Goal: Task Accomplishment & Management: Use online tool/utility

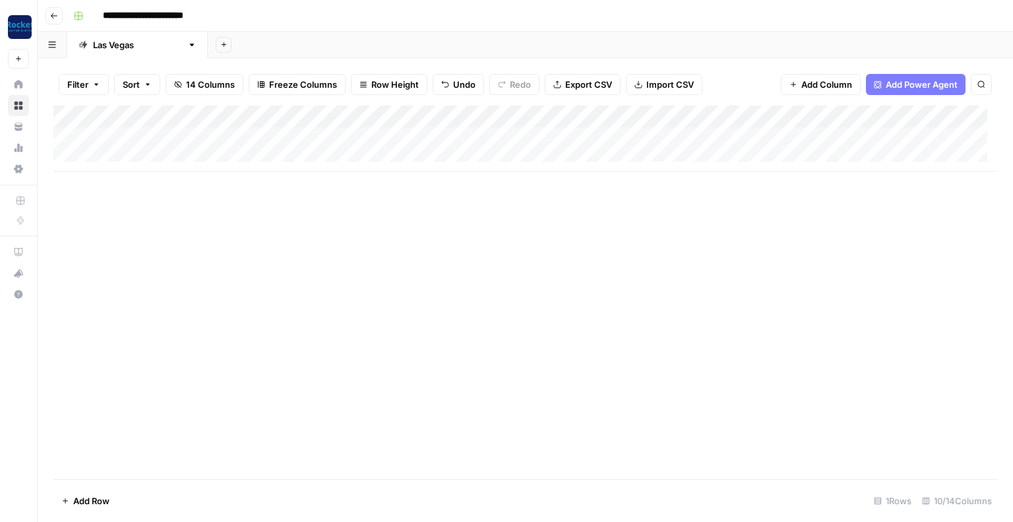
click at [113, 156] on div "Add Column" at bounding box center [525, 139] width 944 height 66
click at [122, 137] on div "Add Column" at bounding box center [525, 150] width 944 height 88
click at [597, 117] on div "Add Column" at bounding box center [525, 184] width 944 height 156
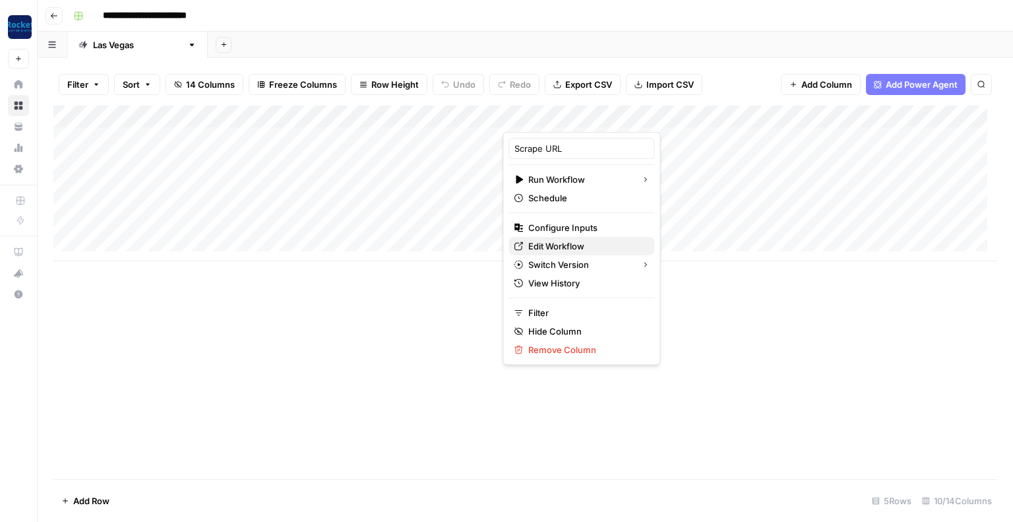
click at [556, 250] on span "Edit Workflow" at bounding box center [586, 246] width 115 height 13
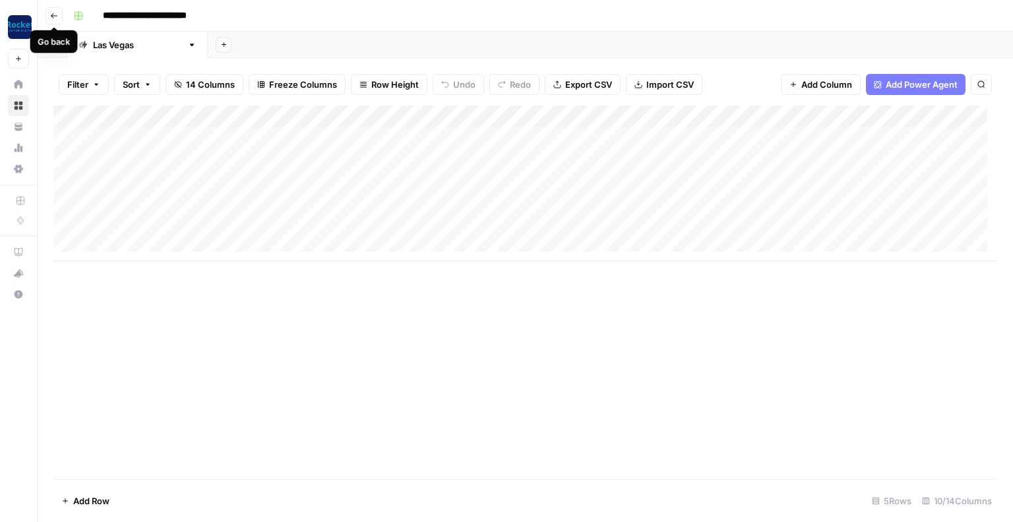
click at [59, 15] on button "Go back" at bounding box center [54, 15] width 17 height 17
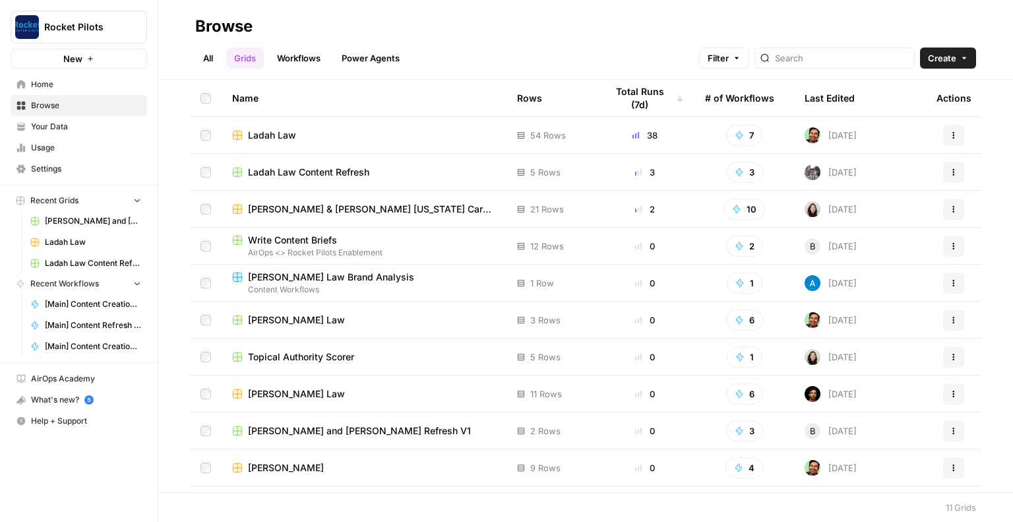
click at [313, 432] on span "[PERSON_NAME] and [PERSON_NAME] Refresh V1" at bounding box center [359, 430] width 223 height 13
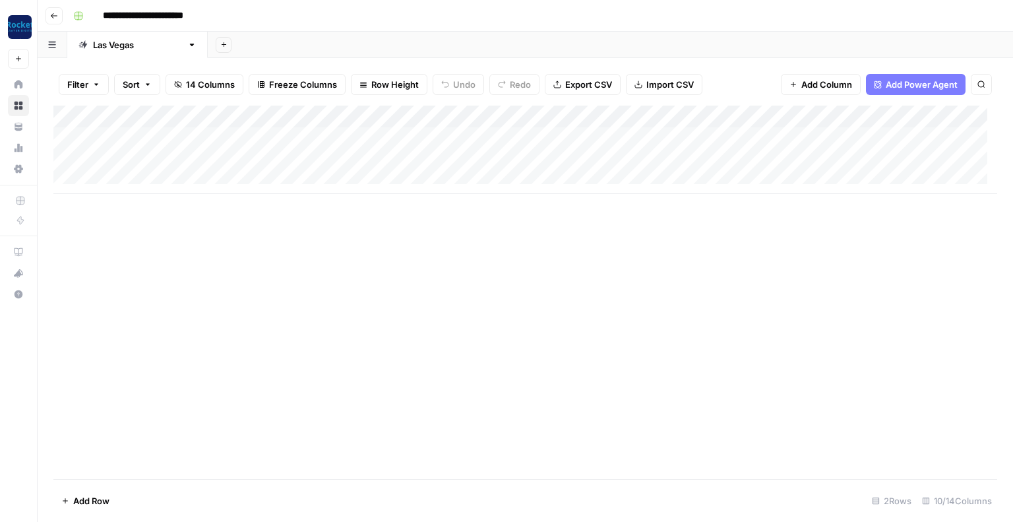
click at [596, 117] on div "Add Column" at bounding box center [525, 150] width 944 height 88
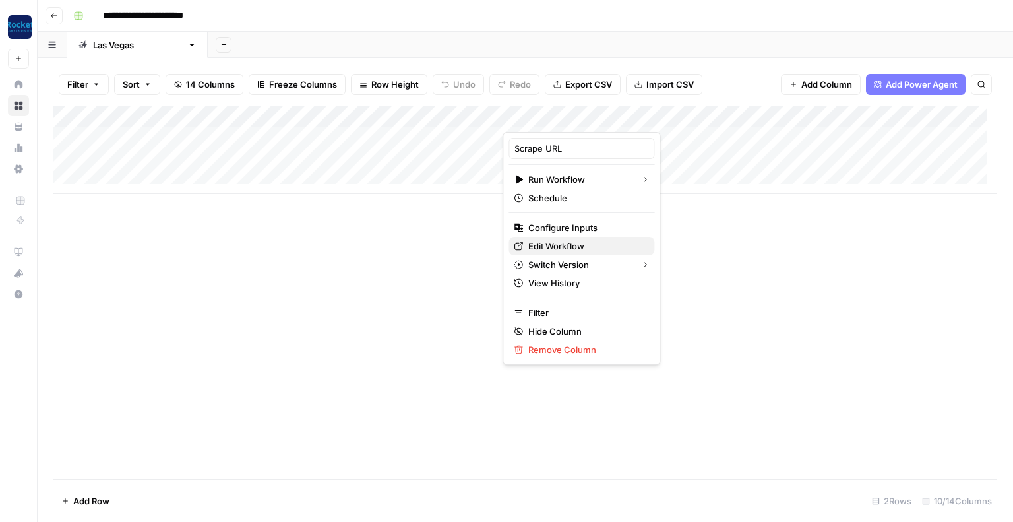
click at [554, 248] on span "Edit Workflow" at bounding box center [586, 246] width 115 height 13
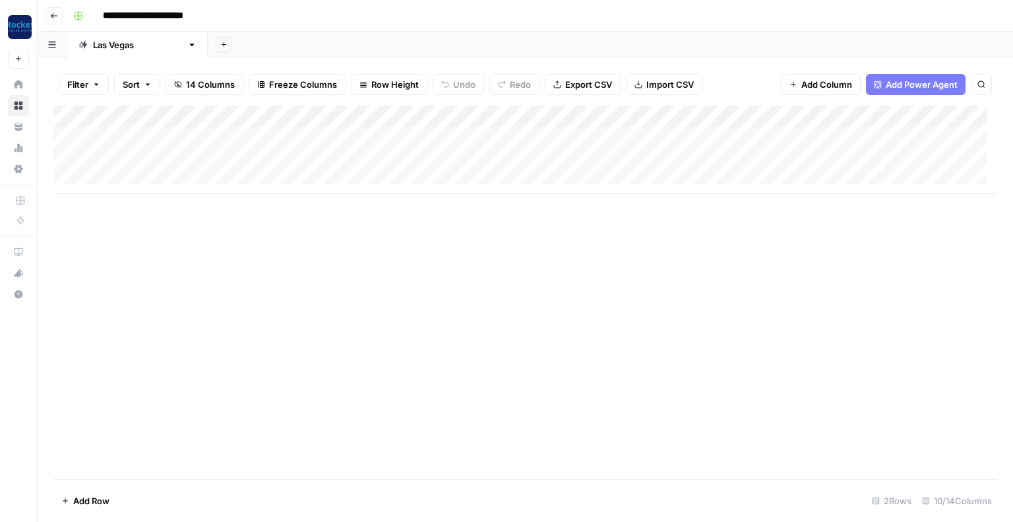
click at [53, 20] on button "Go back" at bounding box center [54, 15] width 17 height 17
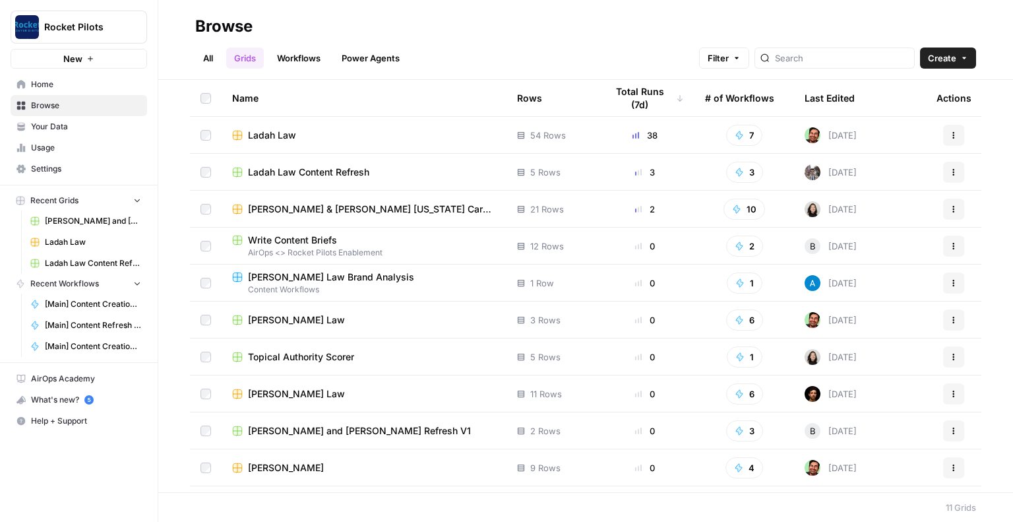
click at [295, 172] on span "Ladah Law Content Refresh" at bounding box center [308, 172] width 121 height 13
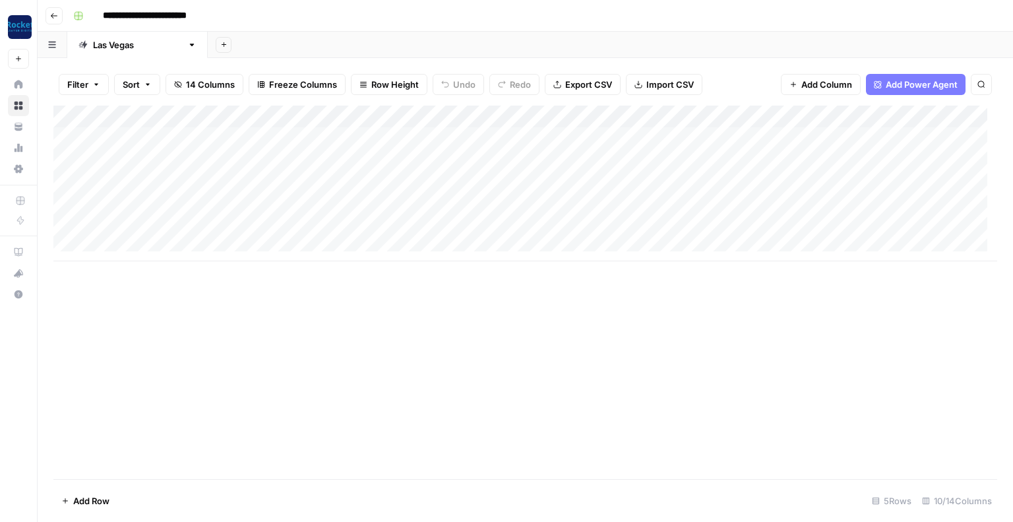
click at [593, 119] on div "Add Column" at bounding box center [525, 184] width 944 height 156
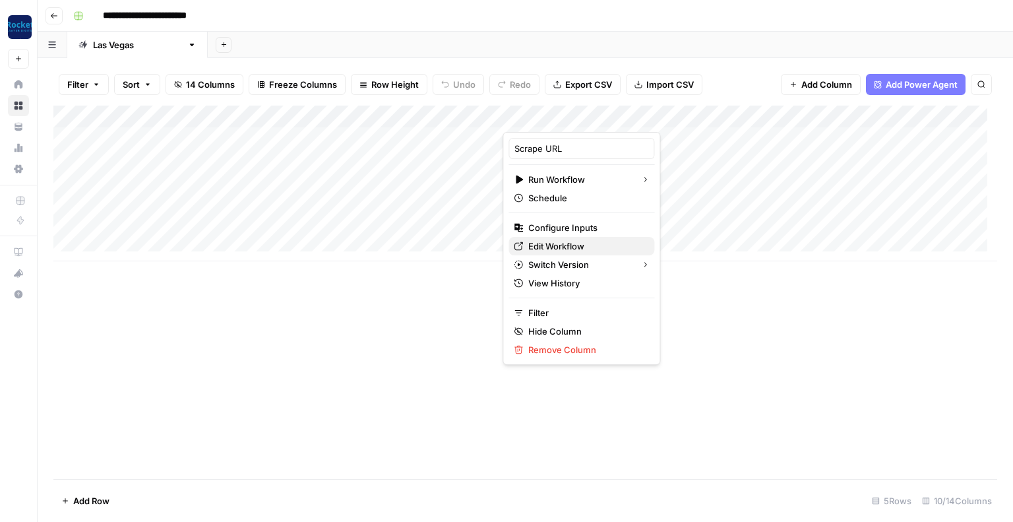
click at [539, 242] on span "Edit Workflow" at bounding box center [586, 246] width 115 height 13
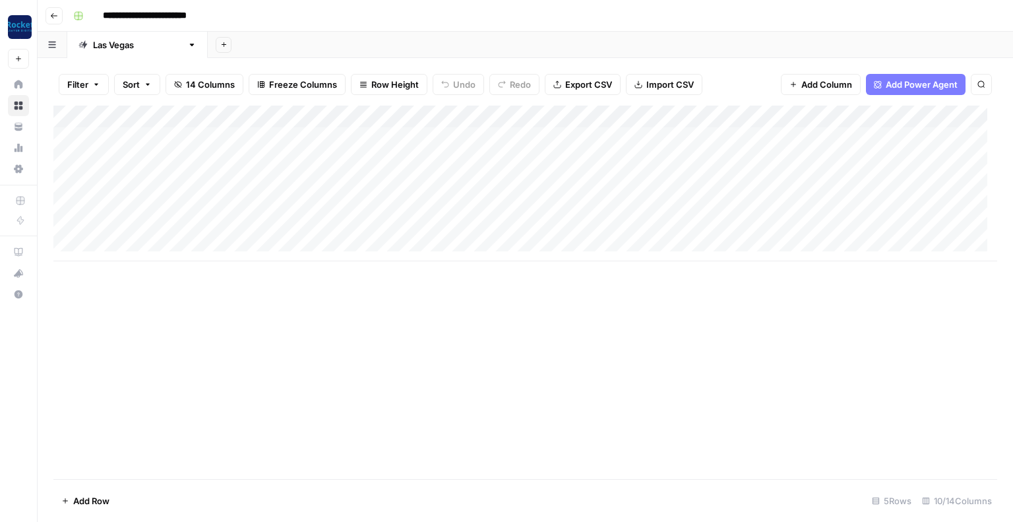
click at [187, 42] on icon "button" at bounding box center [191, 44] width 9 height 9
click at [263, 36] on div "Add Sheet" at bounding box center [611, 45] width 806 height 26
click at [767, 118] on div "Add Column" at bounding box center [525, 184] width 944 height 156
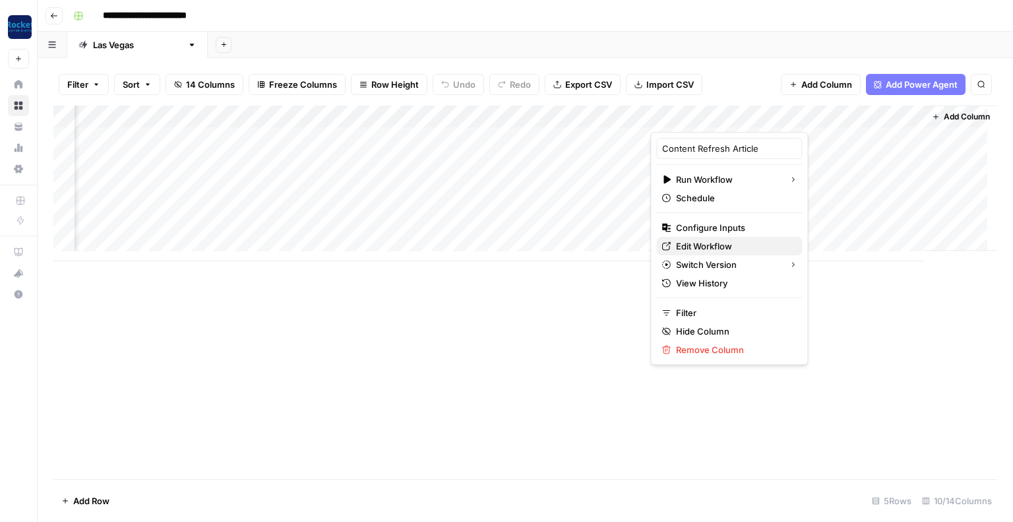
click at [699, 242] on span "Edit Workflow" at bounding box center [733, 246] width 115 height 13
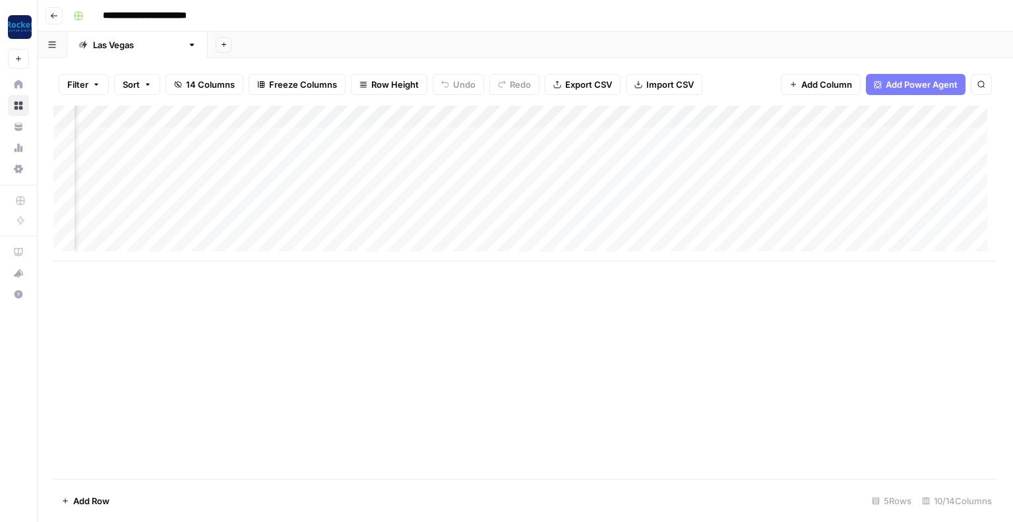
scroll to position [0, 0]
click at [256, 115] on div "Add Column" at bounding box center [525, 184] width 944 height 156
click at [323, 317] on div "Add Column" at bounding box center [525, 292] width 944 height 373
click at [56, 18] on icon "button" at bounding box center [54, 16] width 8 height 8
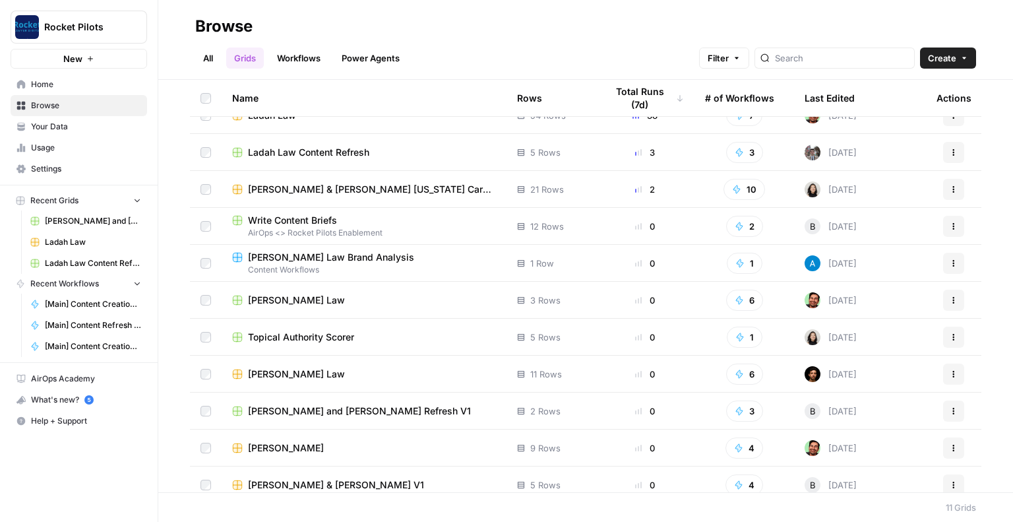
scroll to position [30, 0]
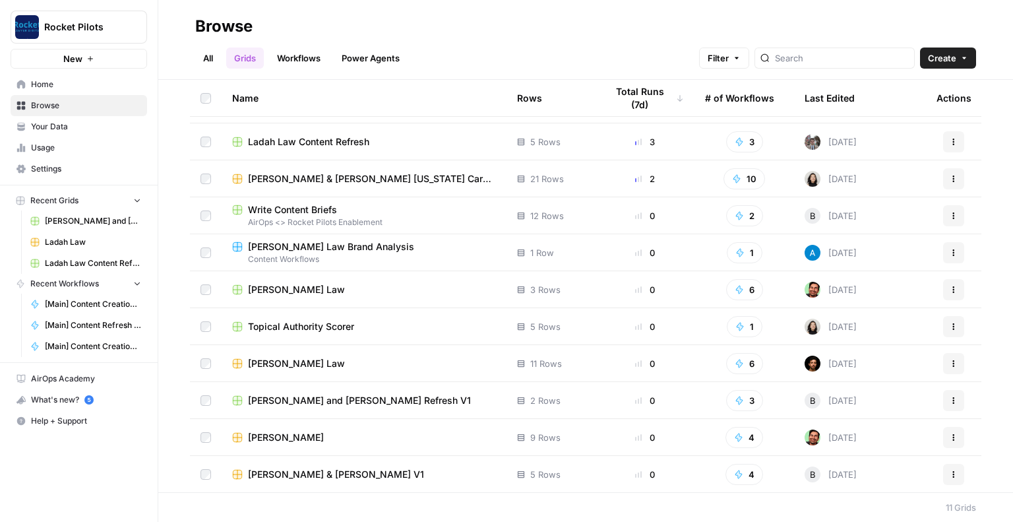
click at [253, 470] on span "[PERSON_NAME] & [PERSON_NAME] V1" at bounding box center [336, 474] width 176 height 13
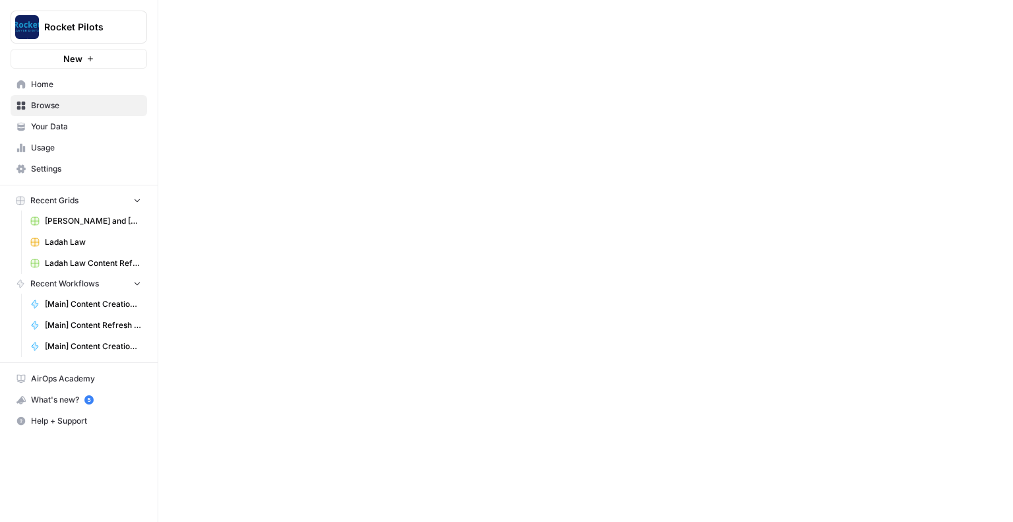
click at [253, 470] on div at bounding box center [585, 261] width 855 height 522
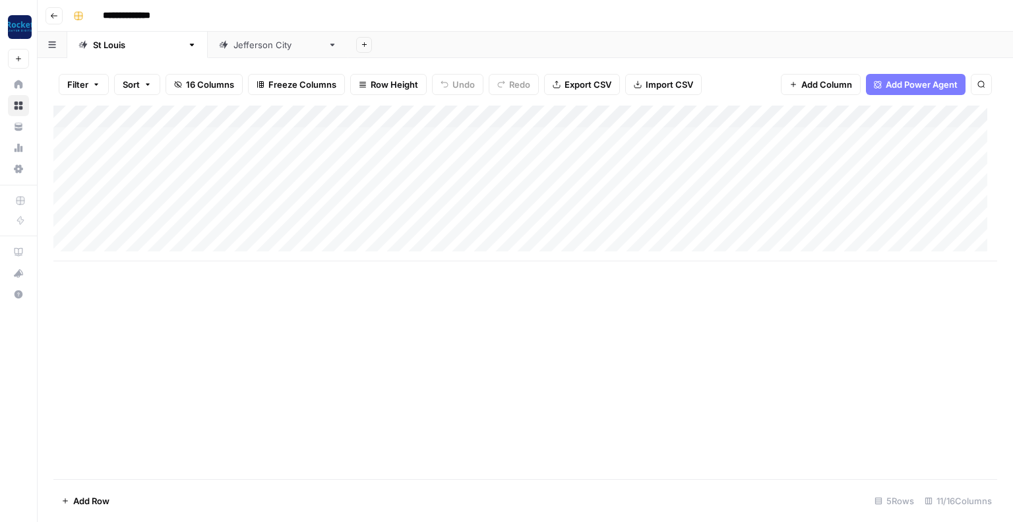
click at [504, 116] on div "Add Column" at bounding box center [525, 184] width 944 height 156
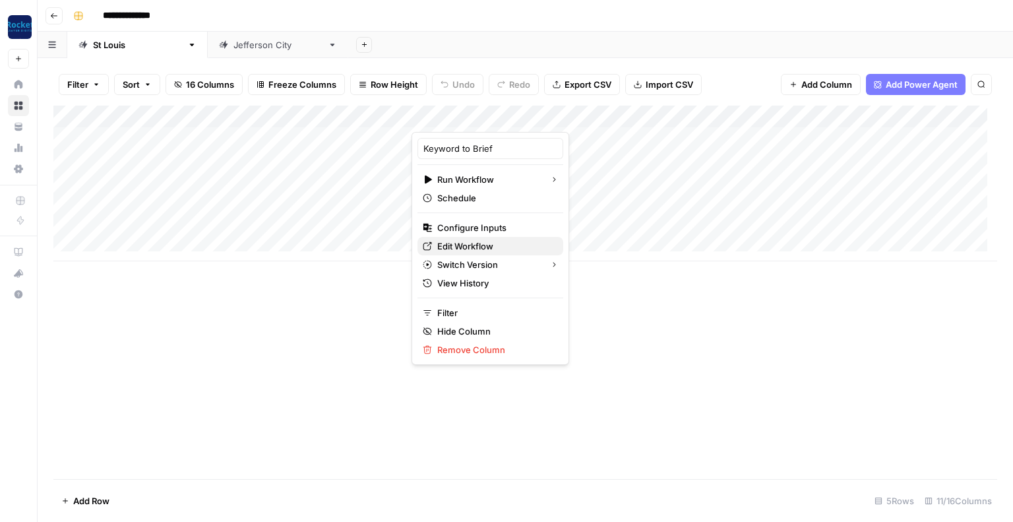
click at [453, 242] on span "Edit Workflow" at bounding box center [494, 246] width 115 height 13
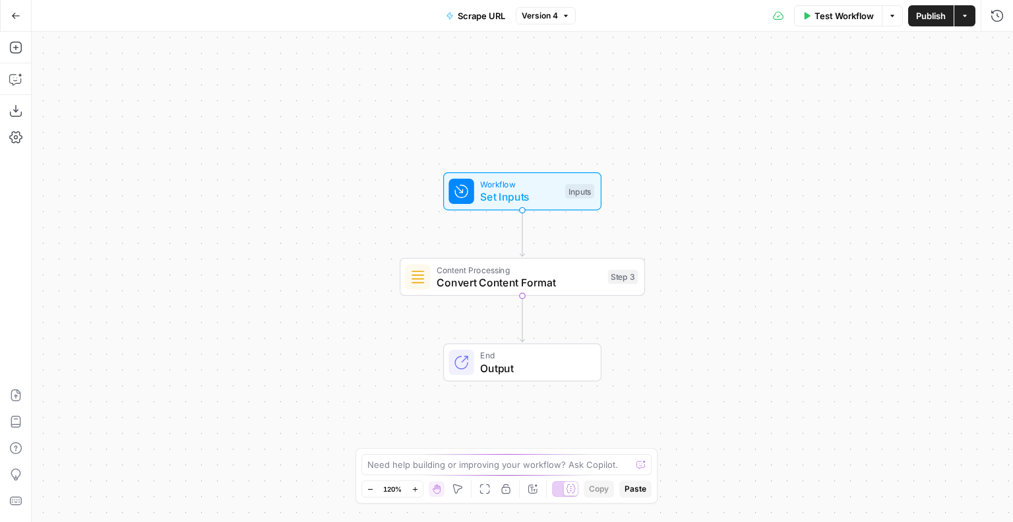
click at [523, 189] on span "Set Inputs" at bounding box center [519, 197] width 79 height 16
click at [518, 184] on span "Workflow" at bounding box center [519, 184] width 79 height 13
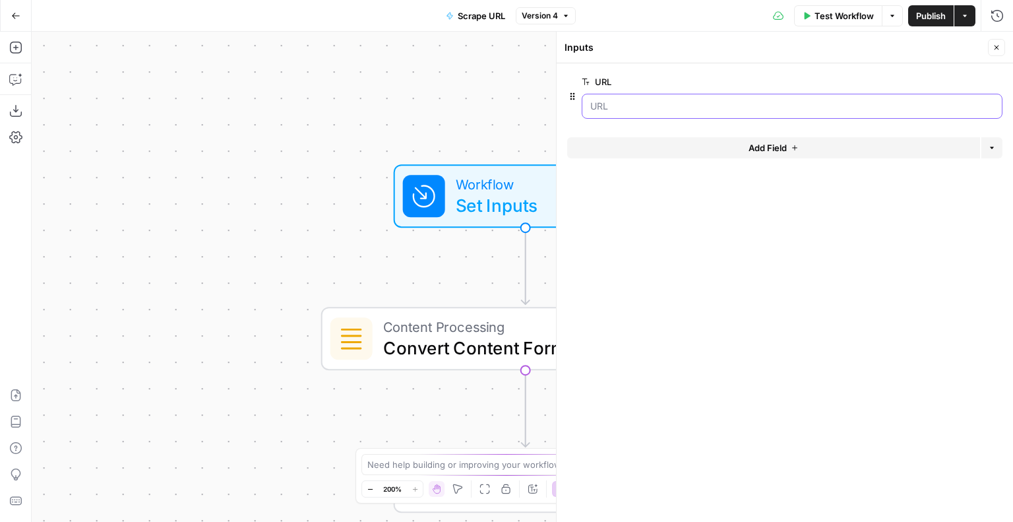
click at [626, 102] on input "URL" at bounding box center [793, 106] width 404 height 13
click at [730, 152] on button "Add Field" at bounding box center [773, 147] width 413 height 21
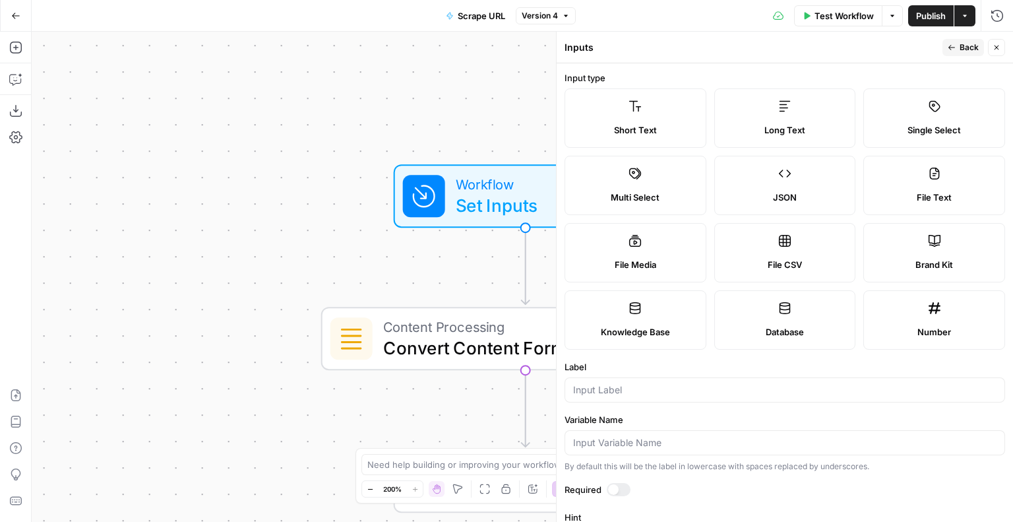
click at [928, 238] on icon at bounding box center [934, 240] width 13 height 13
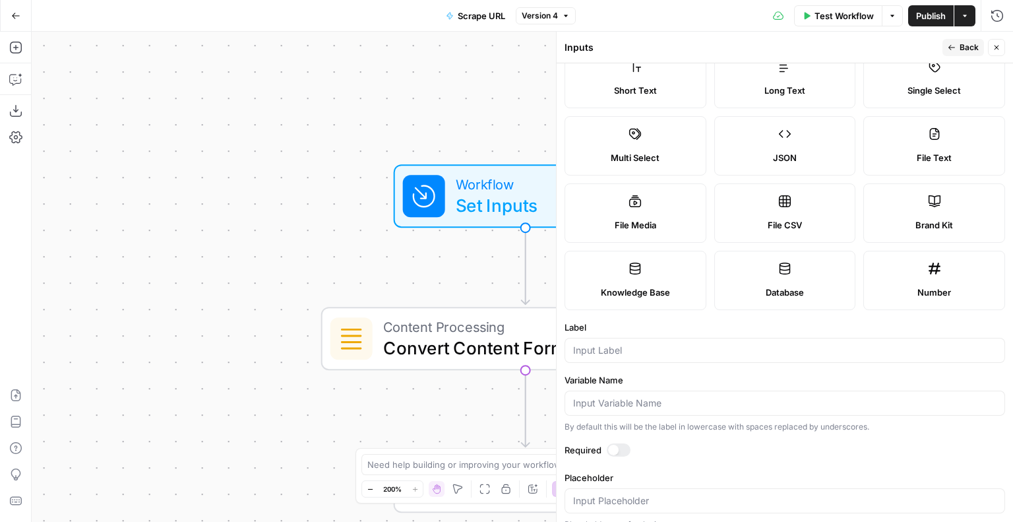
scroll to position [54, 0]
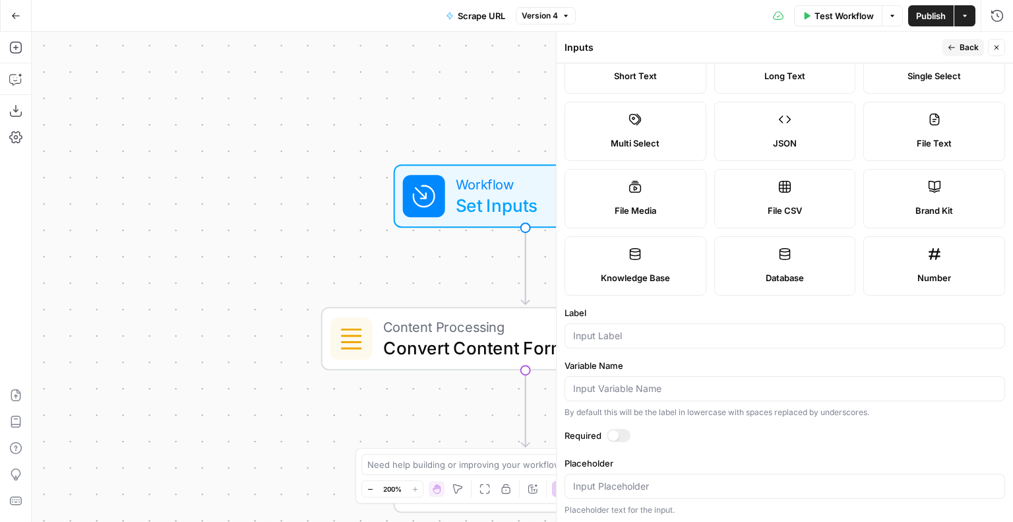
click at [503, 54] on div "Workflow Set Inputs Inputs Content Processing Convert Content Format Step 3 End…" at bounding box center [523, 277] width 982 height 490
click at [971, 49] on span "Back" at bounding box center [969, 48] width 19 height 12
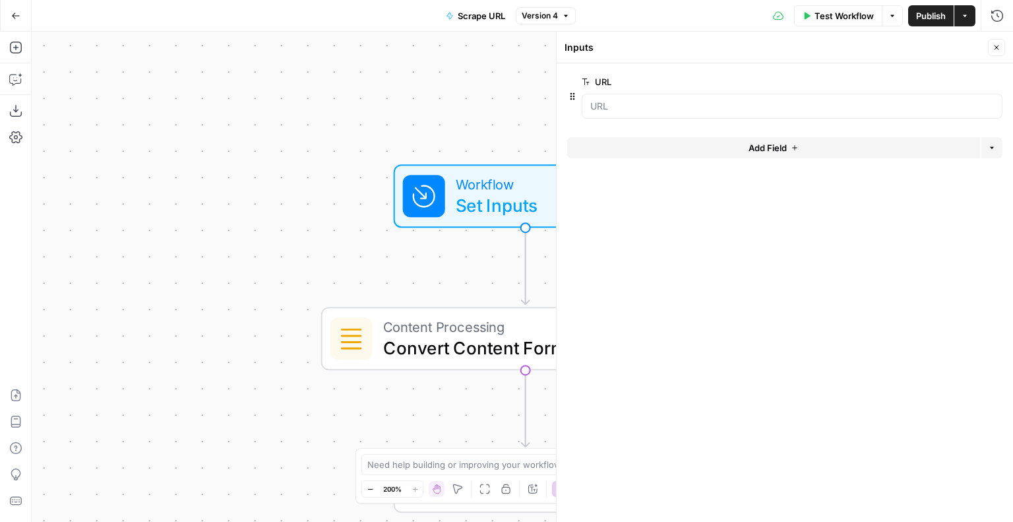
click at [654, 148] on button "Add Field" at bounding box center [773, 147] width 413 height 21
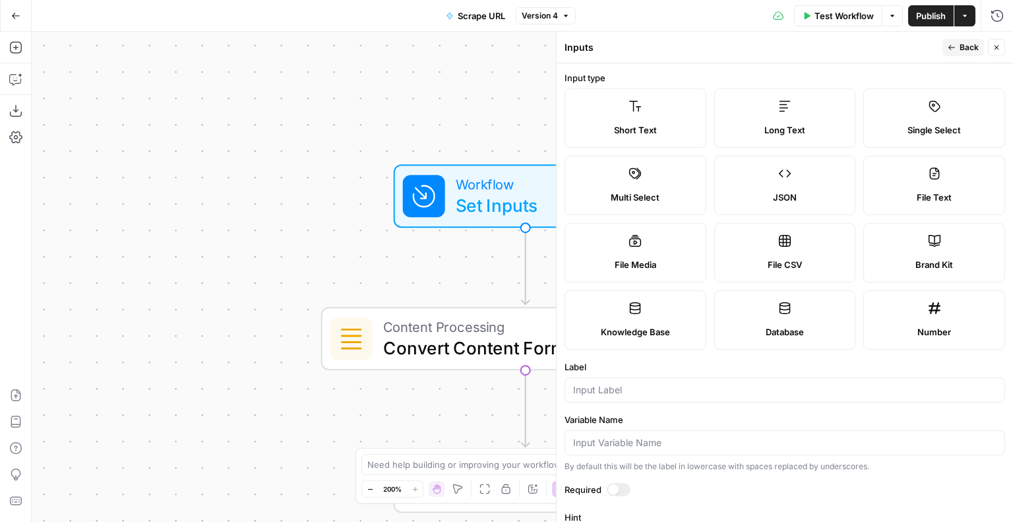
click at [889, 257] on label "Brand Kit" at bounding box center [935, 252] width 142 height 59
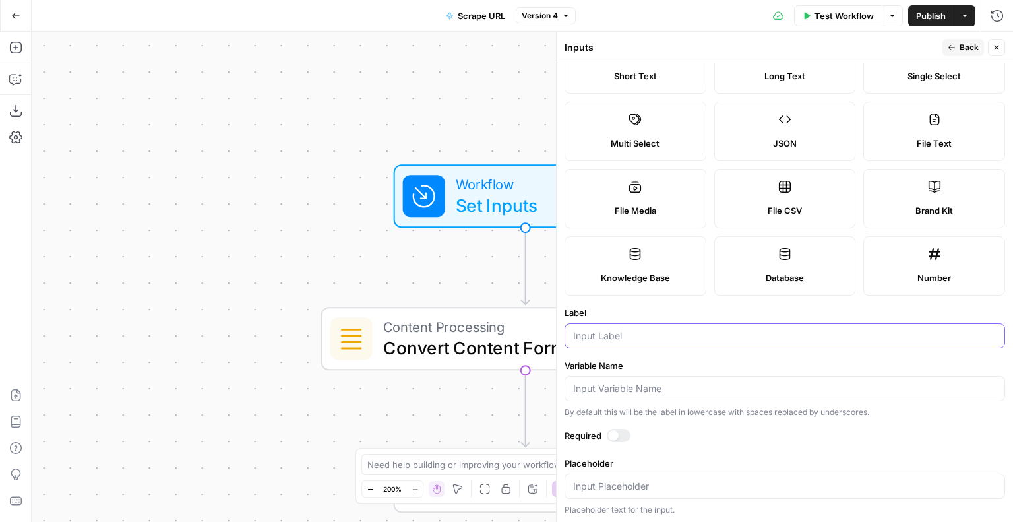
click at [634, 338] on input "Label" at bounding box center [785, 335] width 424 height 13
type input "Brand Kit"
click at [705, 303] on form "Input type Short Text Long Text Single Select Multi Select JSON File Text File …" at bounding box center [785, 292] width 457 height 459
click at [957, 43] on button "Back" at bounding box center [964, 47] width 42 height 17
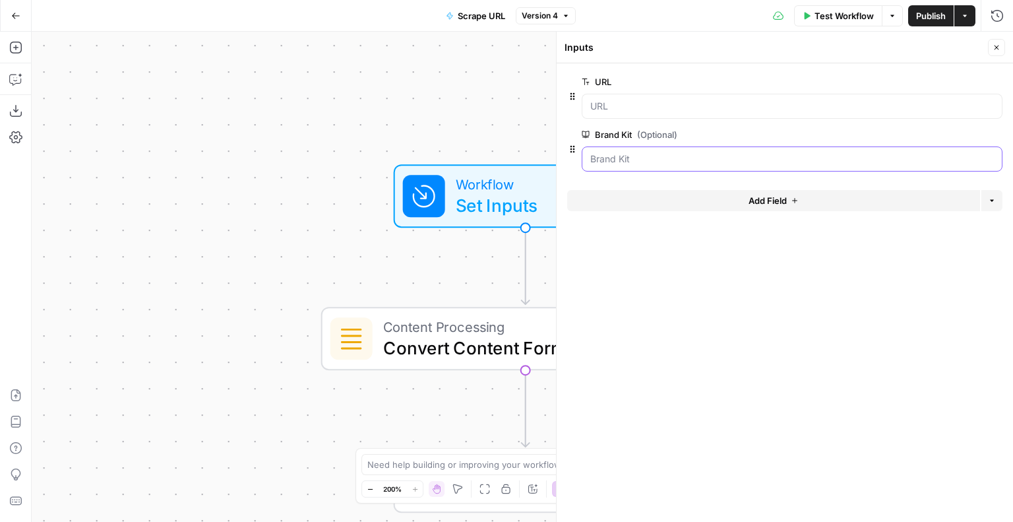
click at [636, 160] on Kit "Brand Kit (Optional)" at bounding box center [793, 158] width 404 height 13
click at [651, 161] on Kit "Brand Kit (Optional)" at bounding box center [793, 158] width 404 height 13
click at [651, 162] on Kit "Brand Kit (Optional)" at bounding box center [793, 158] width 404 height 13
click at [650, 162] on Kit "Brand Kit (Optional)" at bounding box center [793, 158] width 404 height 13
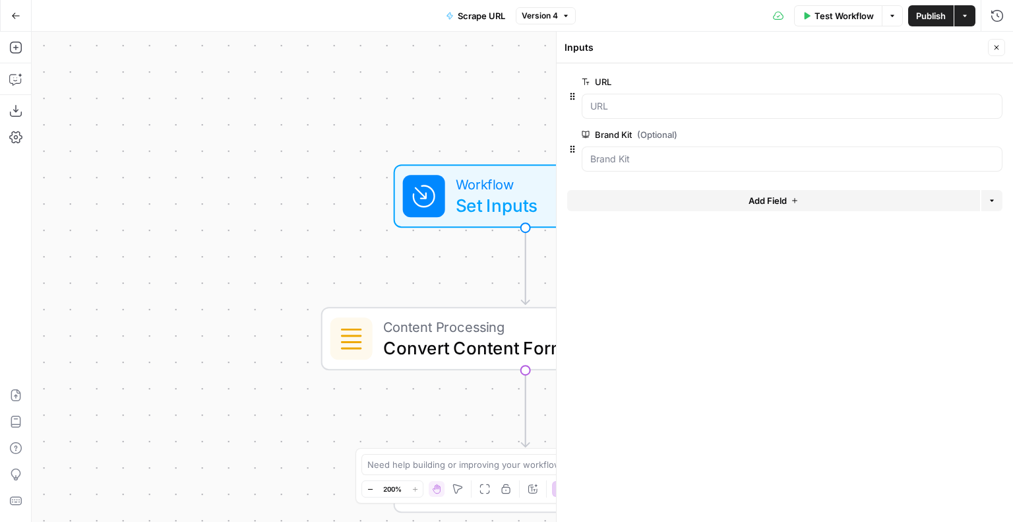
click at [480, 119] on div "Workflow Set Inputs Inputs Content Processing Convert Content Format Step 3 End…" at bounding box center [523, 277] width 982 height 490
click at [469, 201] on span "Set Inputs" at bounding box center [521, 204] width 131 height 26
drag, startPoint x: 604, startPoint y: 158, endPoint x: 638, endPoint y: 158, distance: 33.7
click at [604, 158] on Kit "Brand Kit (Optional)" at bounding box center [793, 158] width 404 height 13
click at [944, 134] on span "edit field" at bounding box center [953, 134] width 29 height 11
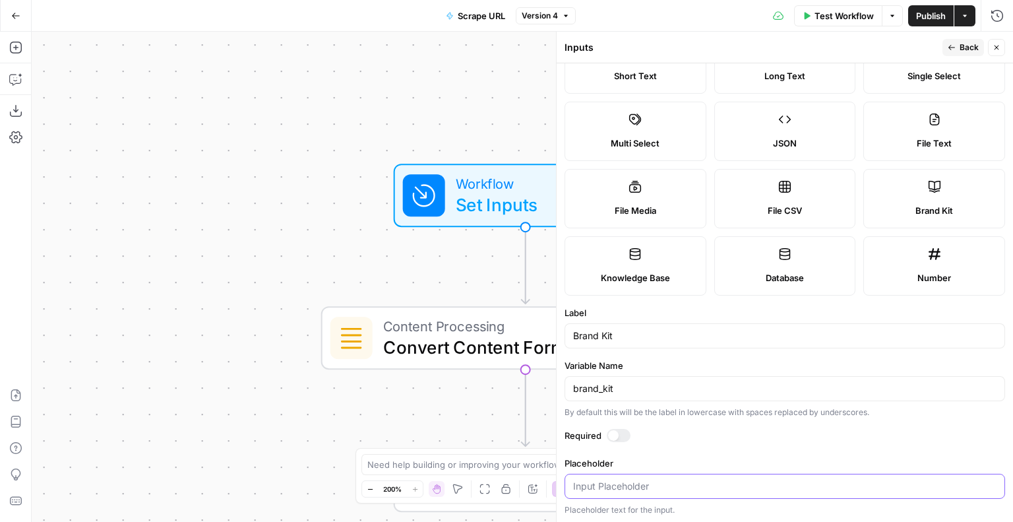
click at [625, 485] on input "Placeholder" at bounding box center [785, 486] width 424 height 13
click at [963, 45] on span "Back" at bounding box center [969, 48] width 19 height 12
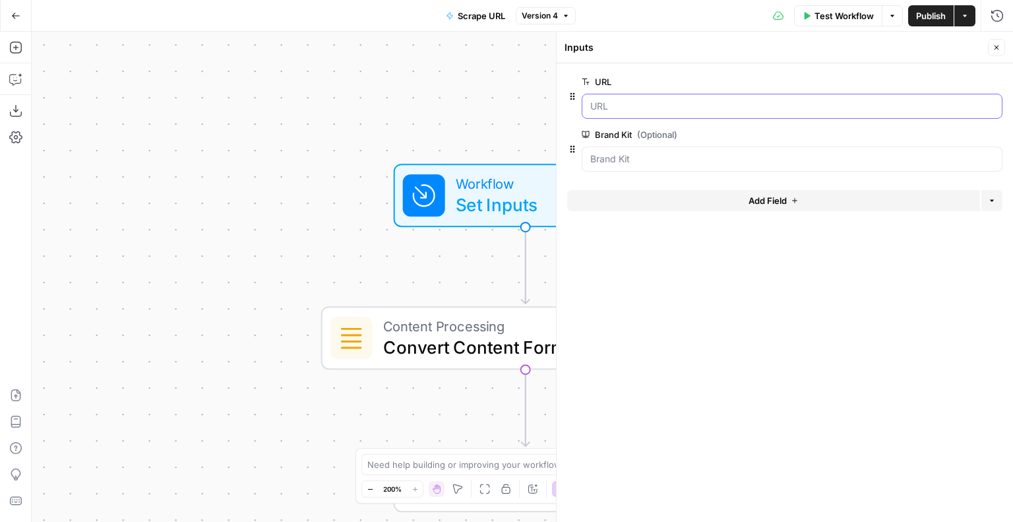
click at [672, 110] on input "URL" at bounding box center [793, 106] width 404 height 13
click at [996, 199] on button "Options" at bounding box center [992, 200] width 21 height 21
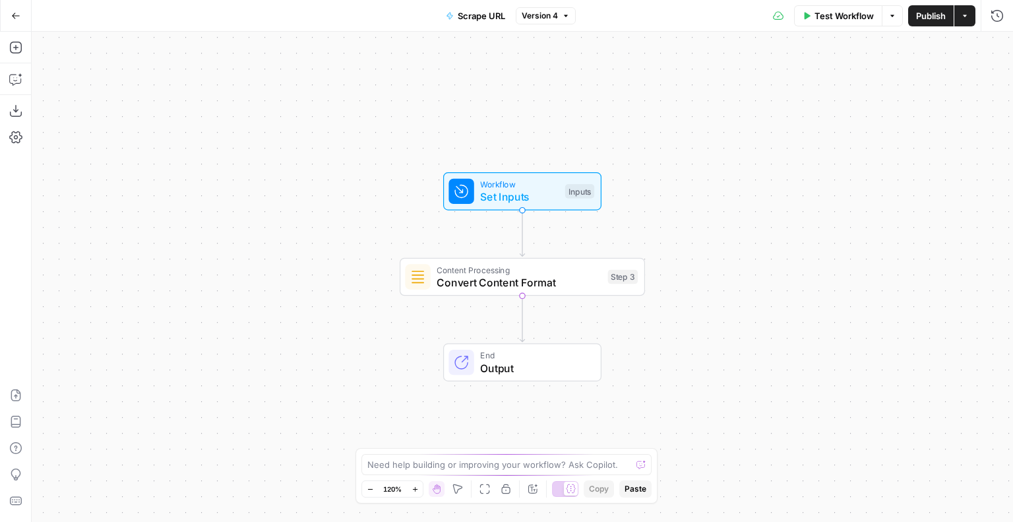
click at [536, 194] on span "Set Inputs" at bounding box center [519, 197] width 79 height 16
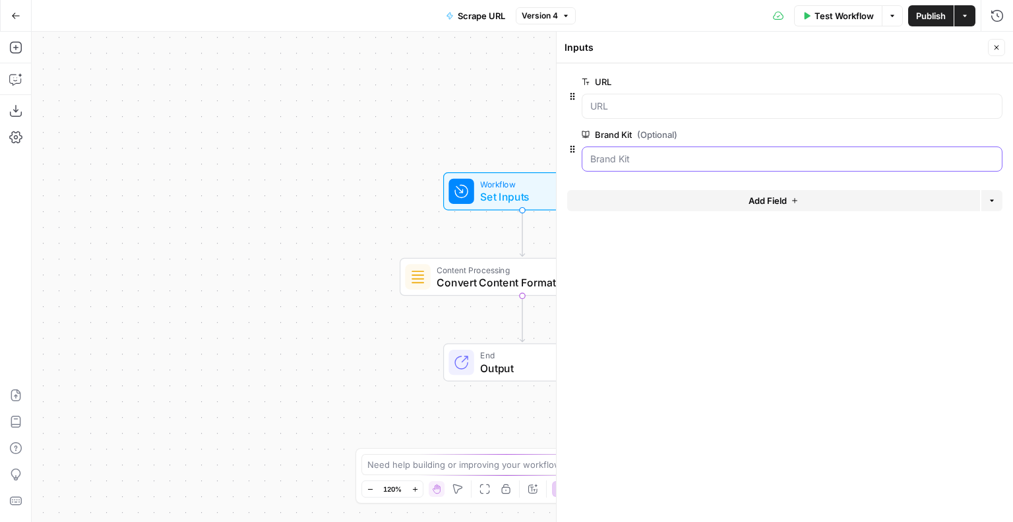
click at [708, 157] on Kit "Brand Kit (Optional)" at bounding box center [793, 158] width 404 height 13
click at [633, 158] on Kit "Brand Kit (Optional)" at bounding box center [793, 158] width 404 height 13
click at [424, 136] on div "Workflow Set Inputs Inputs Content Processing Convert Content Format Step 3 End…" at bounding box center [523, 277] width 982 height 490
click at [997, 46] on icon "button" at bounding box center [997, 48] width 8 height 8
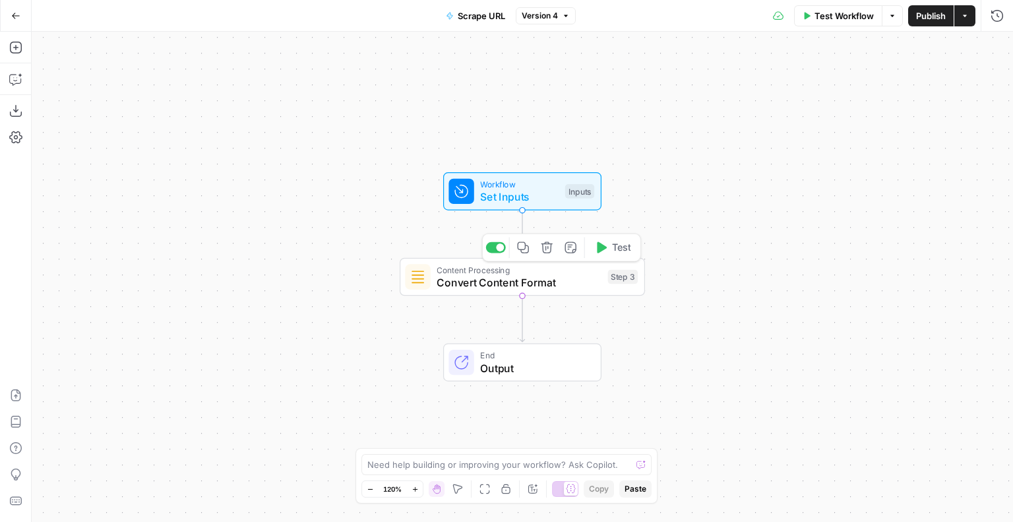
click at [489, 282] on span "Convert Content Format" at bounding box center [519, 282] width 165 height 16
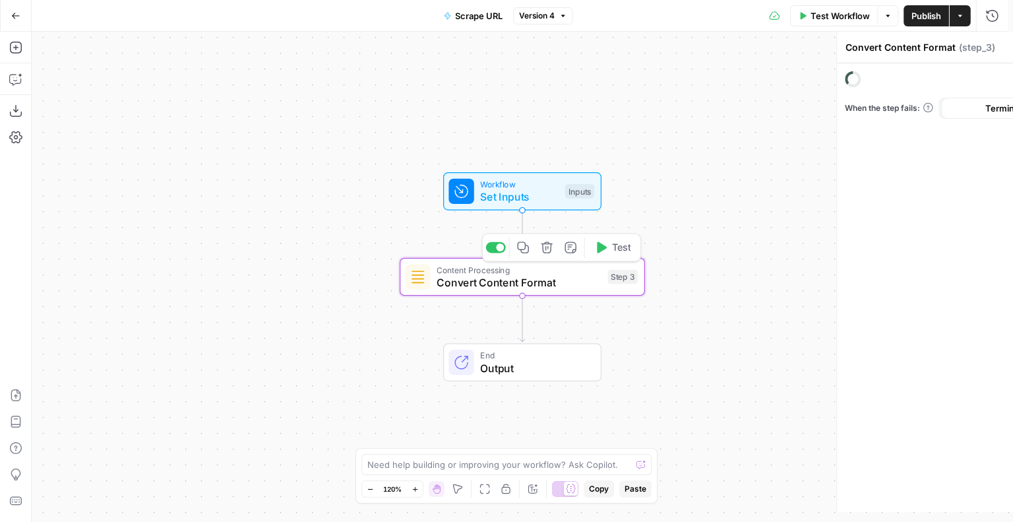
click at [489, 282] on span "Convert Content Format" at bounding box center [519, 282] width 165 height 16
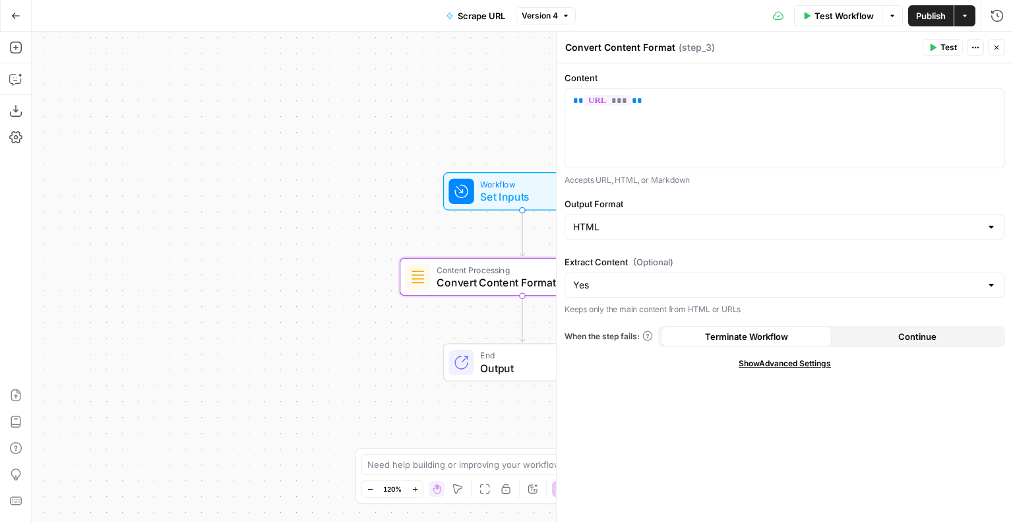
click at [1002, 44] on button "Close" at bounding box center [996, 47] width 17 height 17
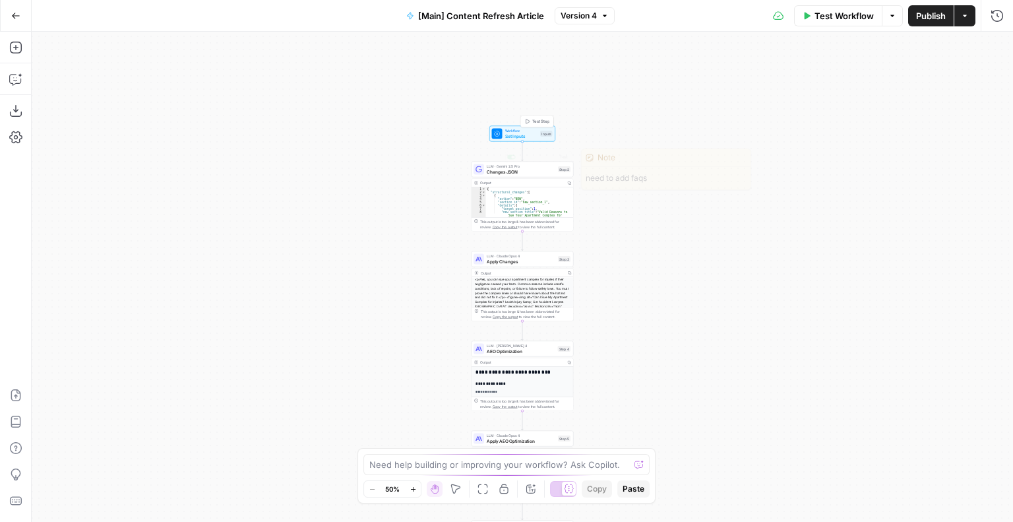
click at [510, 137] on span "Set Inputs" at bounding box center [521, 136] width 33 height 7
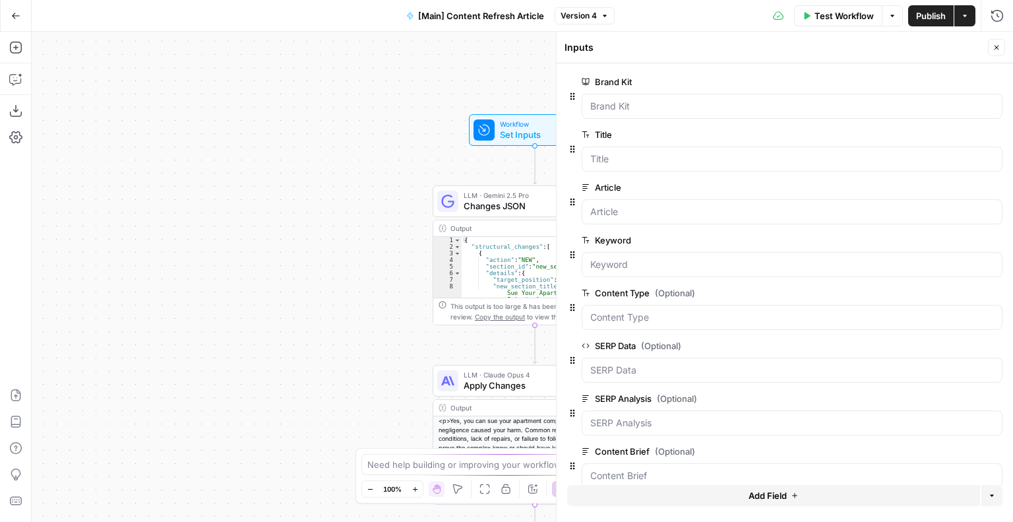
click at [19, 13] on icon "button" at bounding box center [15, 15] width 9 height 9
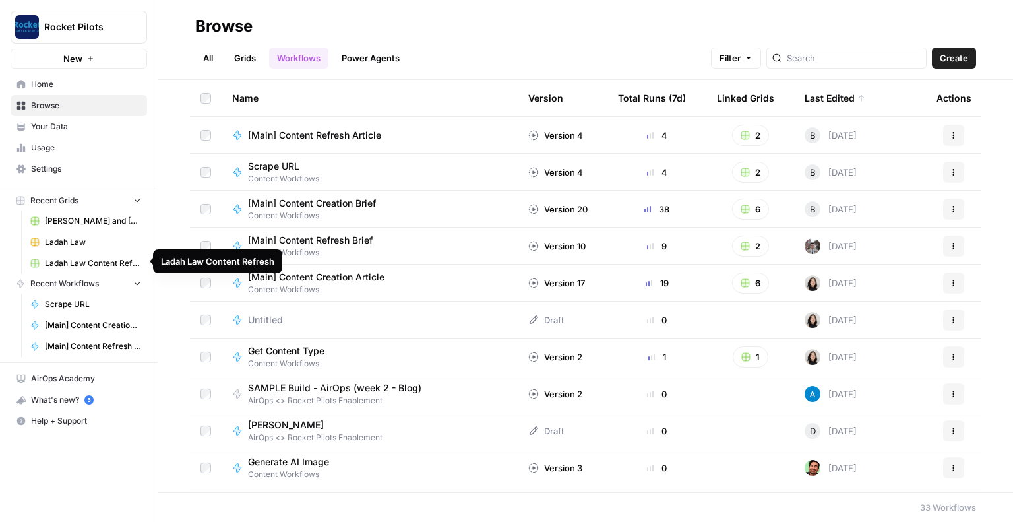
click at [57, 264] on span "Ladah Law Content Refresh" at bounding box center [93, 263] width 96 height 12
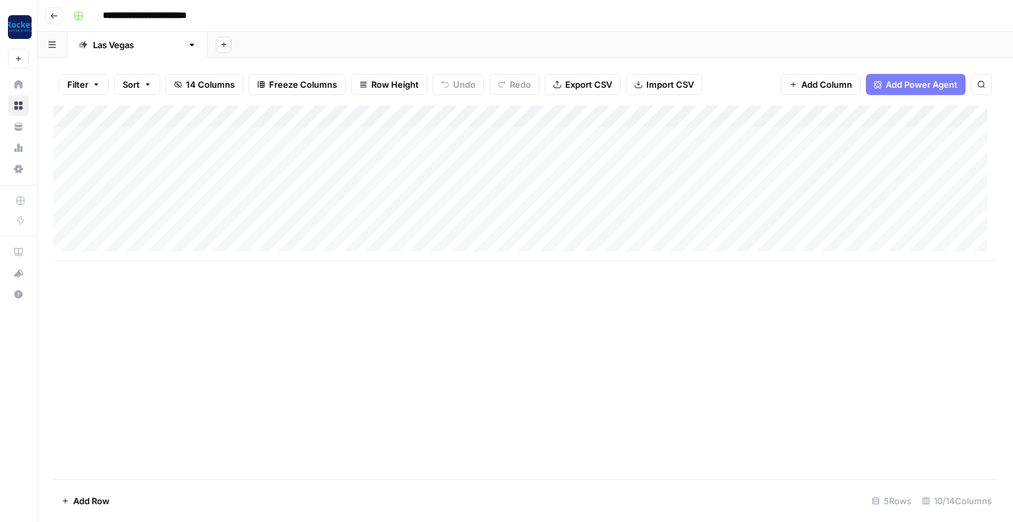
click at [146, 50] on link "[GEOGRAPHIC_DATA]" at bounding box center [137, 45] width 141 height 26
click at [208, 168] on div "Add Column" at bounding box center [525, 184] width 944 height 156
click at [201, 163] on div "Add Column" at bounding box center [525, 184] width 944 height 156
type input "**********"
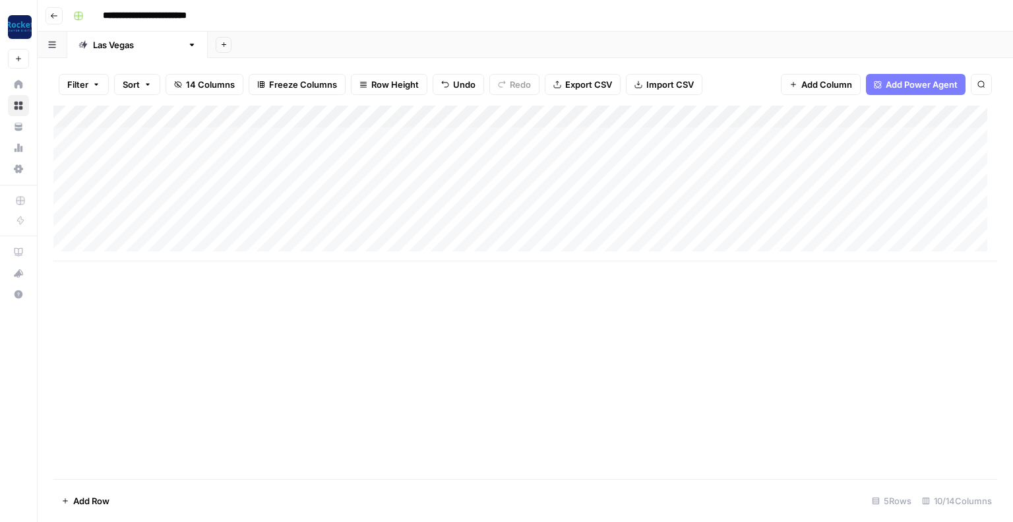
click at [331, 164] on div "Add Column" at bounding box center [525, 184] width 944 height 156
click at [323, 163] on div "Add Column" at bounding box center [525, 184] width 944 height 156
click at [295, 216] on button "Blog" at bounding box center [296, 212] width 29 height 16
click at [426, 163] on div "Add Column" at bounding box center [525, 184] width 944 height 156
click at [427, 163] on div "Add Column" at bounding box center [525, 184] width 944 height 156
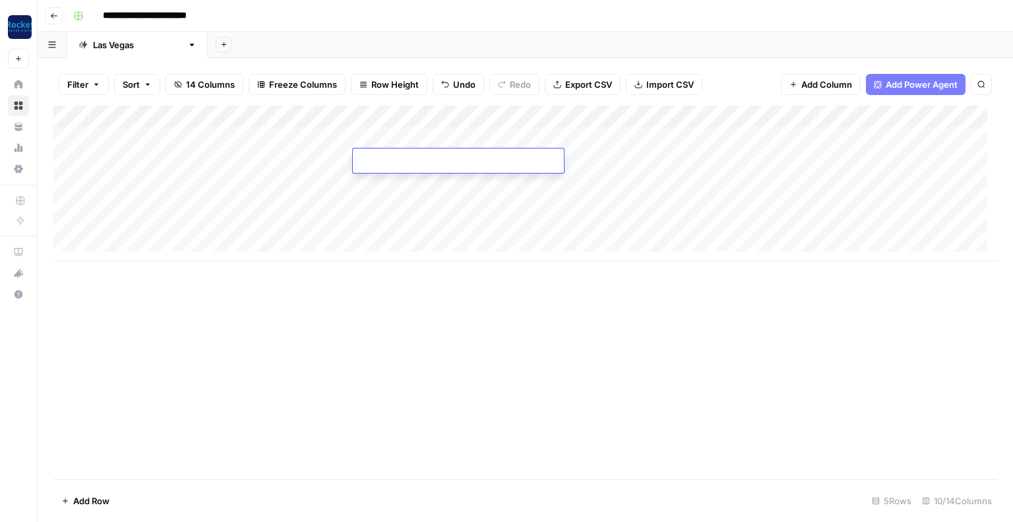
type textarea "**********"
click at [409, 246] on div "Add Column" at bounding box center [525, 184] width 944 height 156
click at [650, 168] on div "Add Column" at bounding box center [525, 195] width 944 height 178
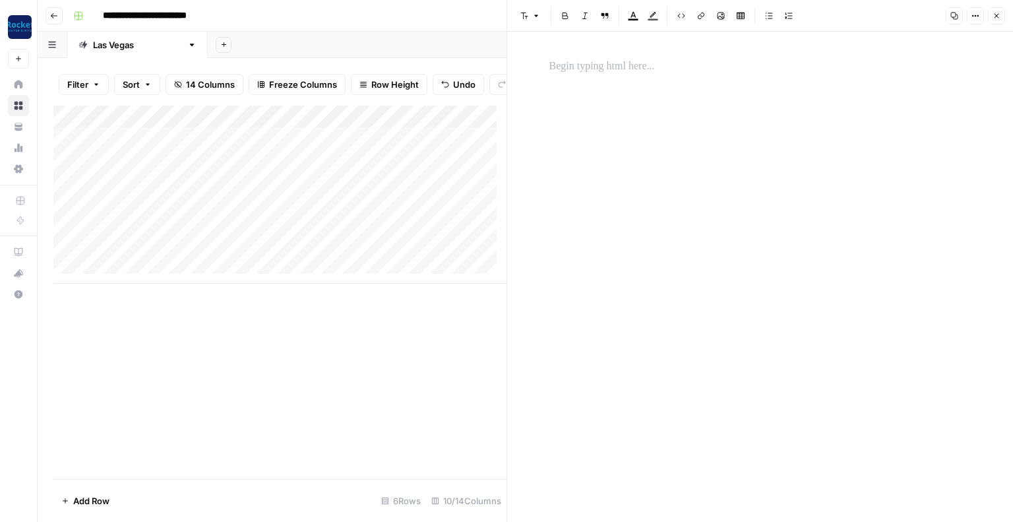
click at [990, 15] on button "Close" at bounding box center [996, 15] width 17 height 17
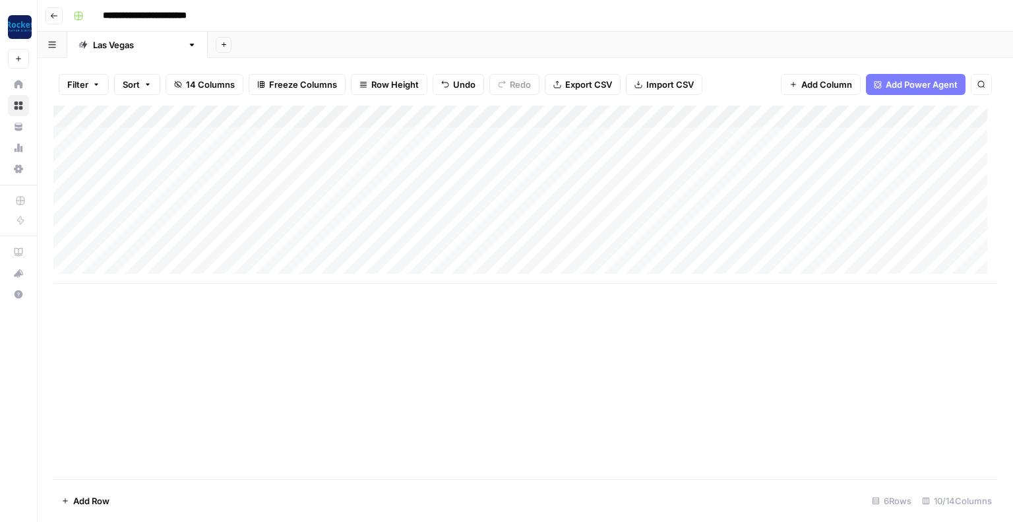
click at [515, 158] on div "Add Column" at bounding box center [525, 195] width 944 height 178
click at [513, 162] on div "Add Column" at bounding box center [525, 195] width 944 height 178
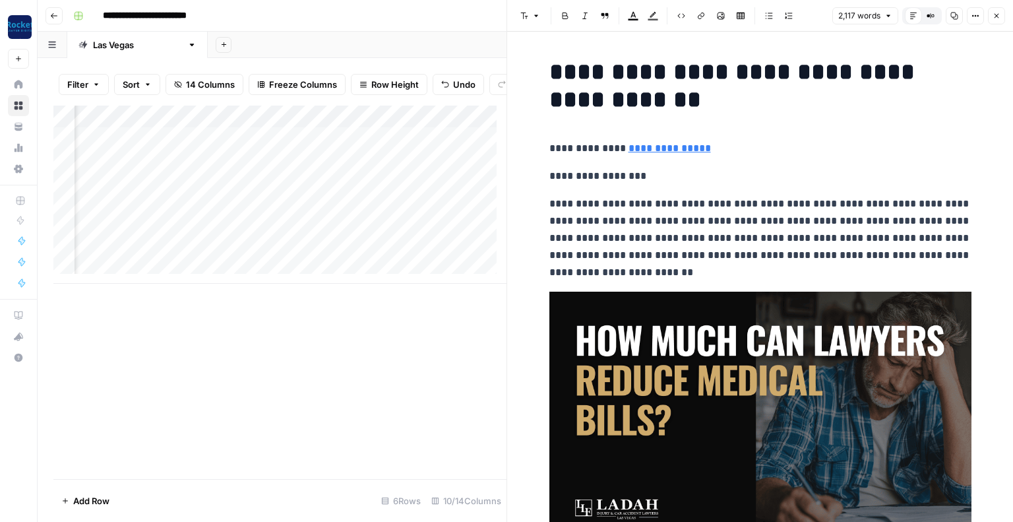
scroll to position [0, 477]
click at [282, 170] on div "Add Column" at bounding box center [279, 195] width 453 height 178
click at [216, 168] on div "Add Column" at bounding box center [279, 195] width 453 height 178
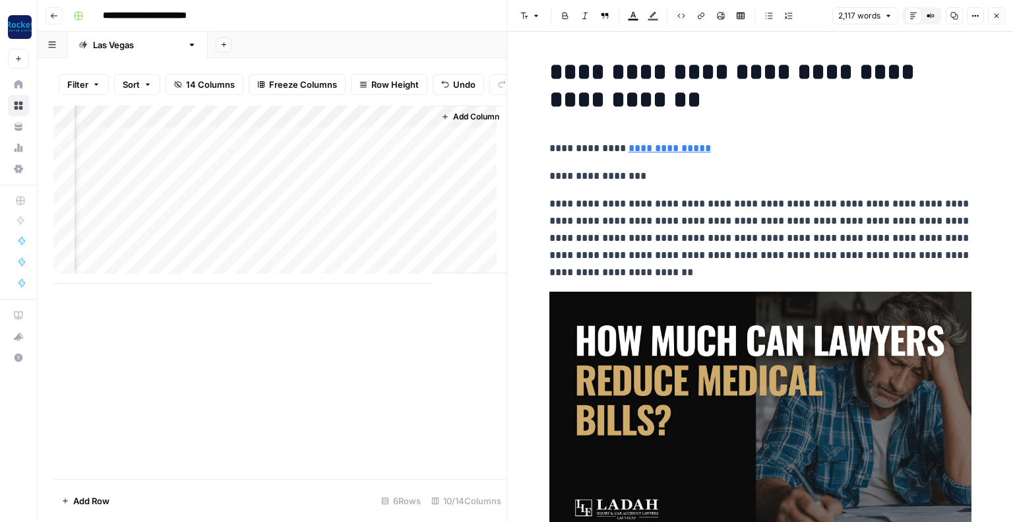
click at [1004, 8] on button "Close" at bounding box center [996, 15] width 17 height 17
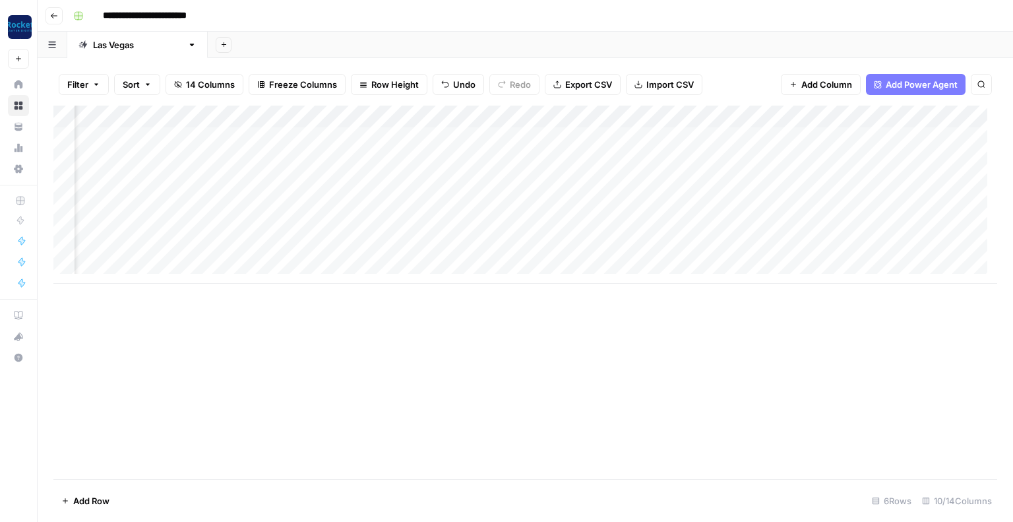
scroll to position [0, 463]
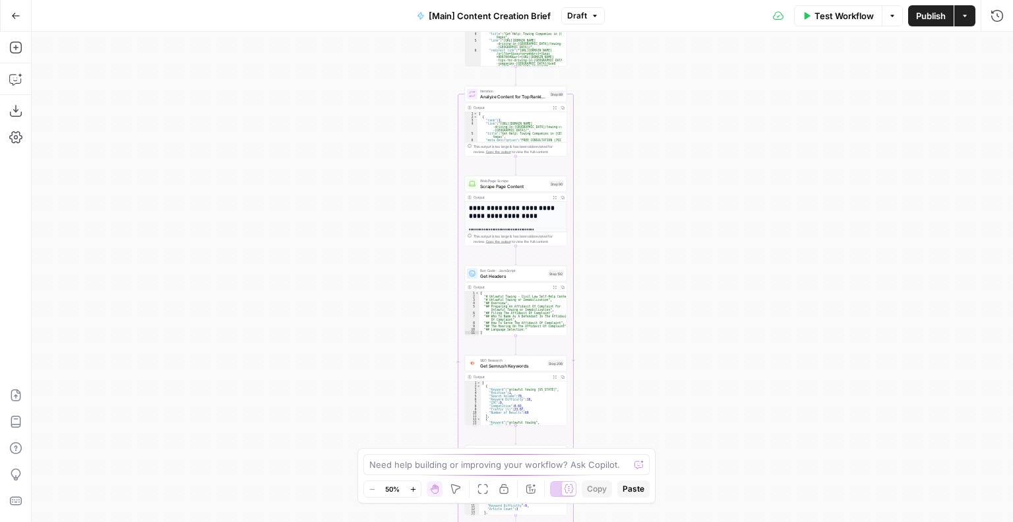
drag, startPoint x: 447, startPoint y: 315, endPoint x: 428, endPoint y: 286, distance: 34.2
click at [416, 448] on body "Rocket Pilots New Home Browse Your Data Usage Settings Recent Grids Beck and Be…" at bounding box center [506, 261] width 1013 height 522
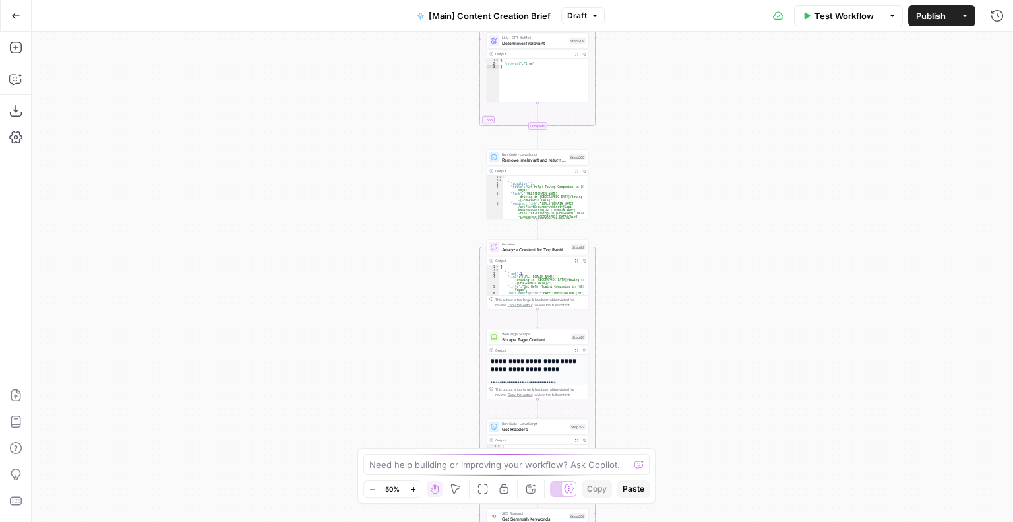
drag, startPoint x: 465, startPoint y: 205, endPoint x: 468, endPoint y: 478, distance: 273.2
click at [478, 508] on div "true false true false Workflow Set Inputs Inputs Condition If city is provided …" at bounding box center [523, 277] width 982 height 490
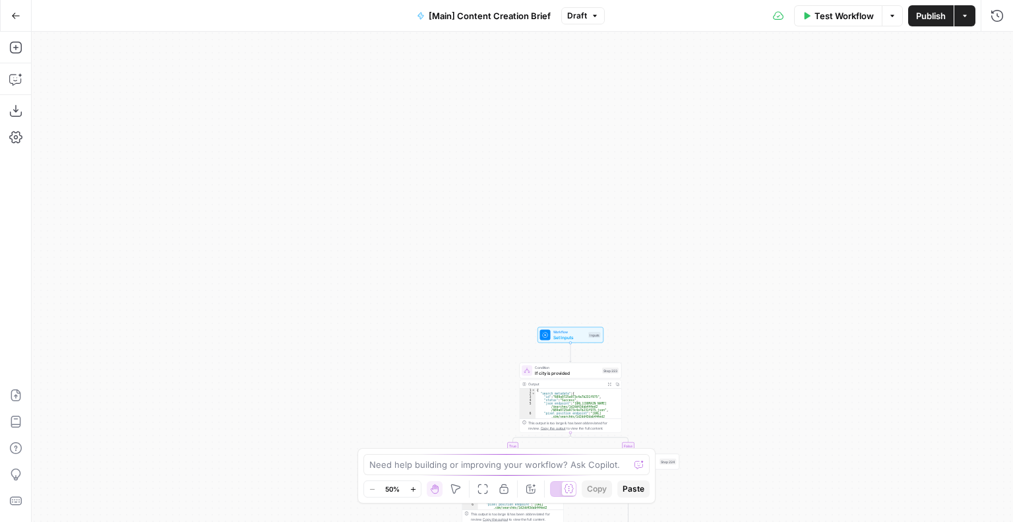
drag, startPoint x: 435, startPoint y: 258, endPoint x: 448, endPoint y: 536, distance: 278.1
click at [448, 521] on html "Rocket Pilots New Home Browse Your Data Usage Settings Recent Grids Beck and Be…" at bounding box center [506, 261] width 1013 height 522
click at [563, 334] on span "Set Inputs" at bounding box center [570, 337] width 33 height 7
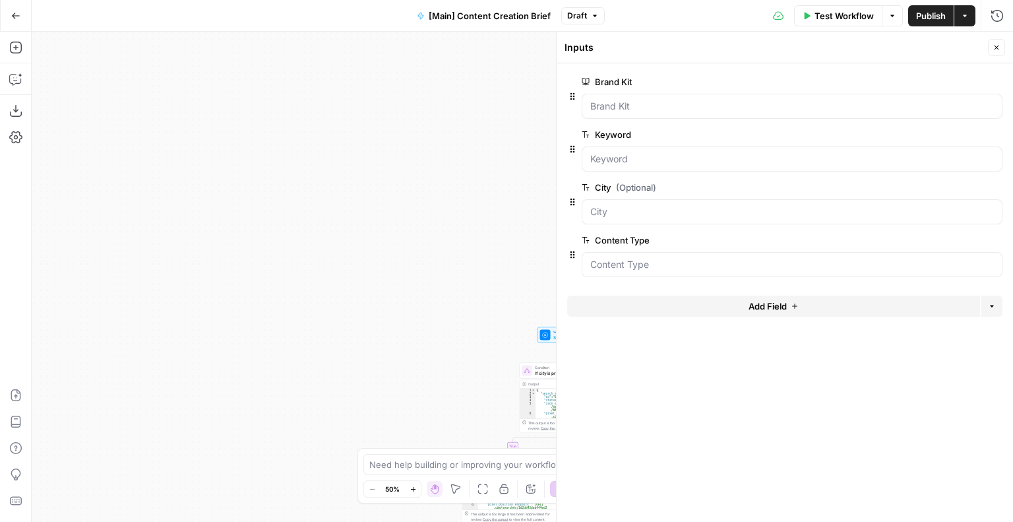
click at [24, 13] on button "Go Back" at bounding box center [16, 16] width 24 height 24
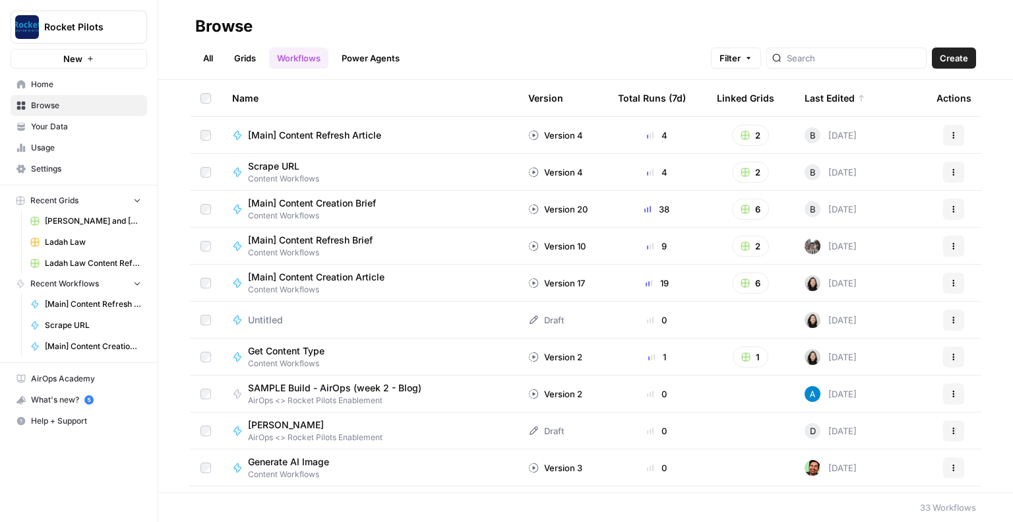
click at [251, 57] on link "Grids" at bounding box center [245, 58] width 38 height 21
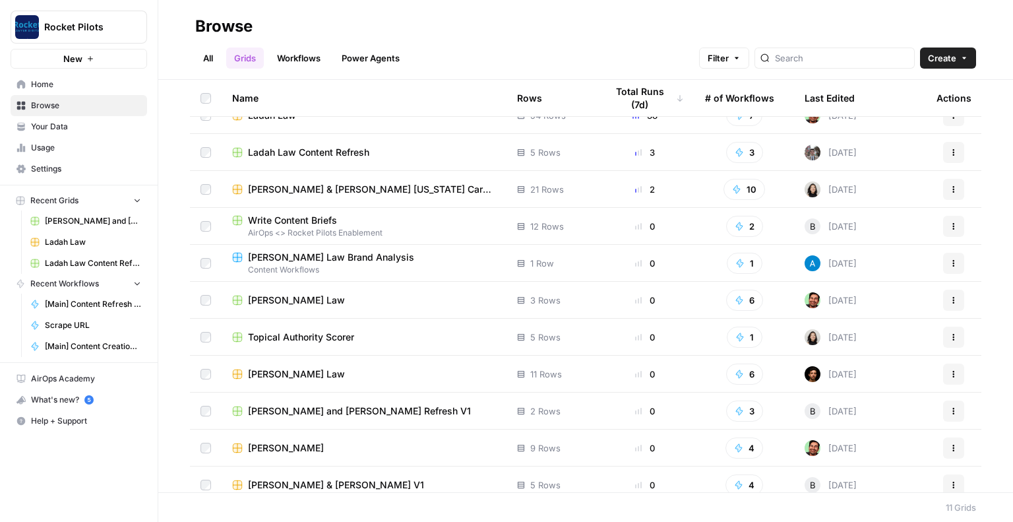
scroll to position [30, 0]
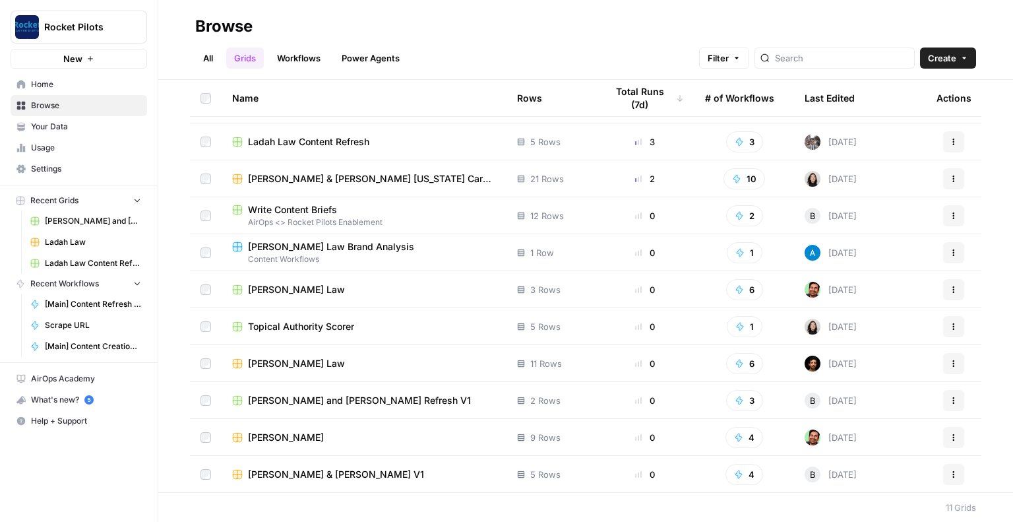
click at [280, 474] on span "Beck & Beck V1" at bounding box center [336, 474] width 176 height 13
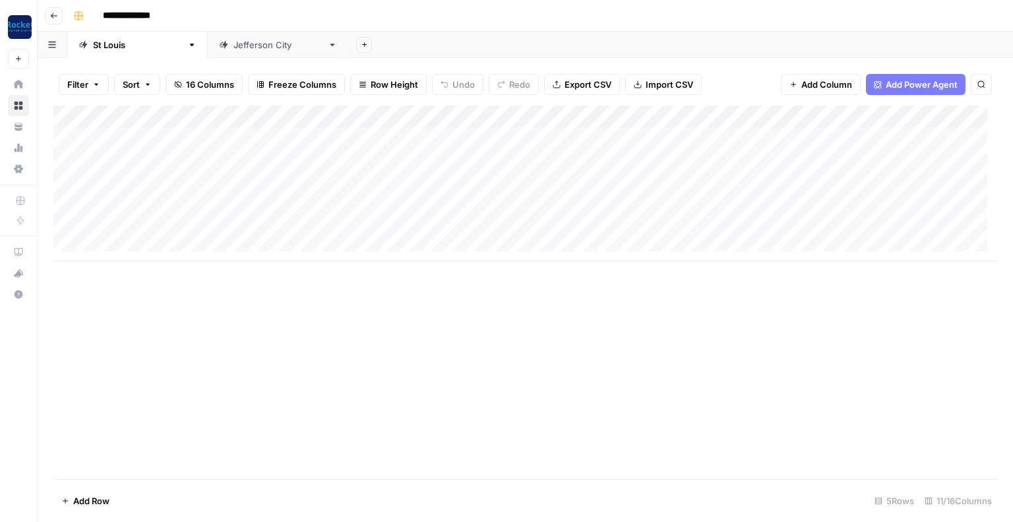
click at [187, 42] on icon "button" at bounding box center [191, 44] width 9 height 9
click at [143, 307] on div "Add Column" at bounding box center [525, 292] width 944 height 373
click at [400, 115] on div "Add Column" at bounding box center [525, 184] width 944 height 156
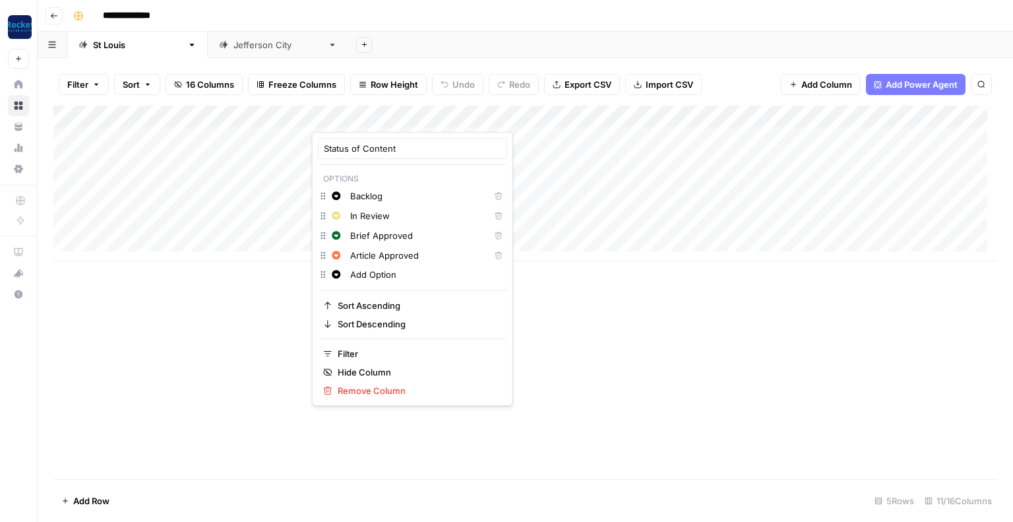
click at [245, 296] on div "Add Column" at bounding box center [525, 292] width 944 height 373
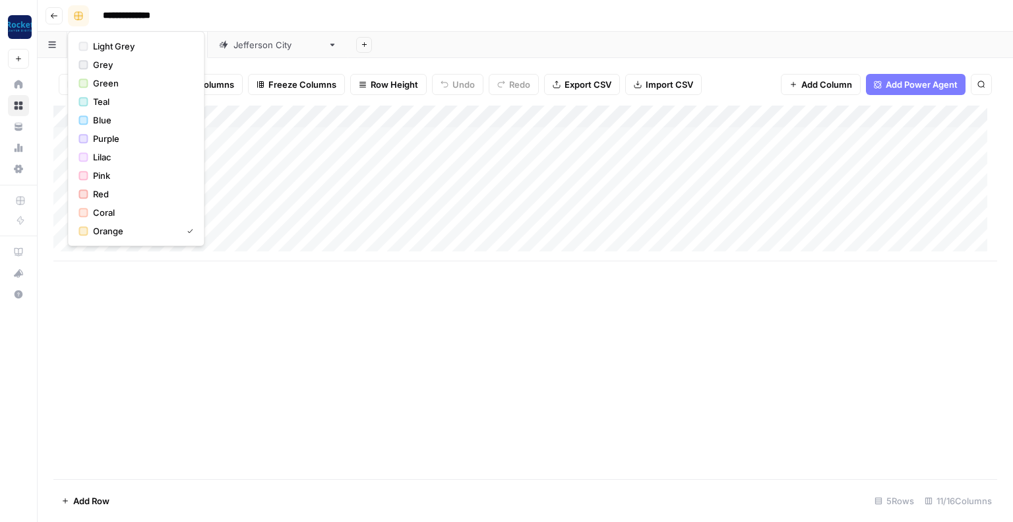
click at [82, 15] on button "button" at bounding box center [78, 15] width 21 height 21
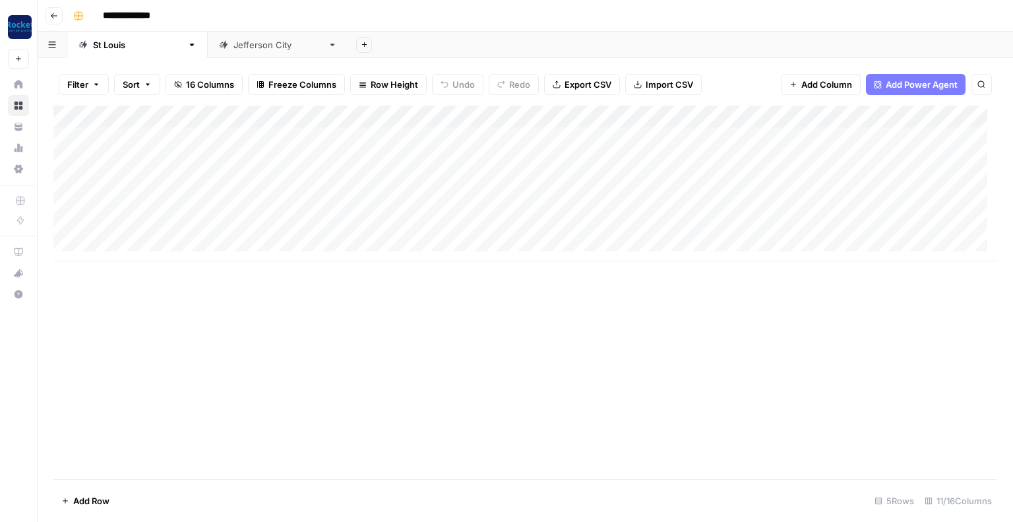
click at [211, 15] on div "**********" at bounding box center [534, 15] width 932 height 21
click at [48, 48] on button "button" at bounding box center [53, 45] width 30 height 26
click at [277, 20] on div "**********" at bounding box center [534, 15] width 932 height 21
click at [361, 45] on icon "button" at bounding box center [364, 44] width 7 height 7
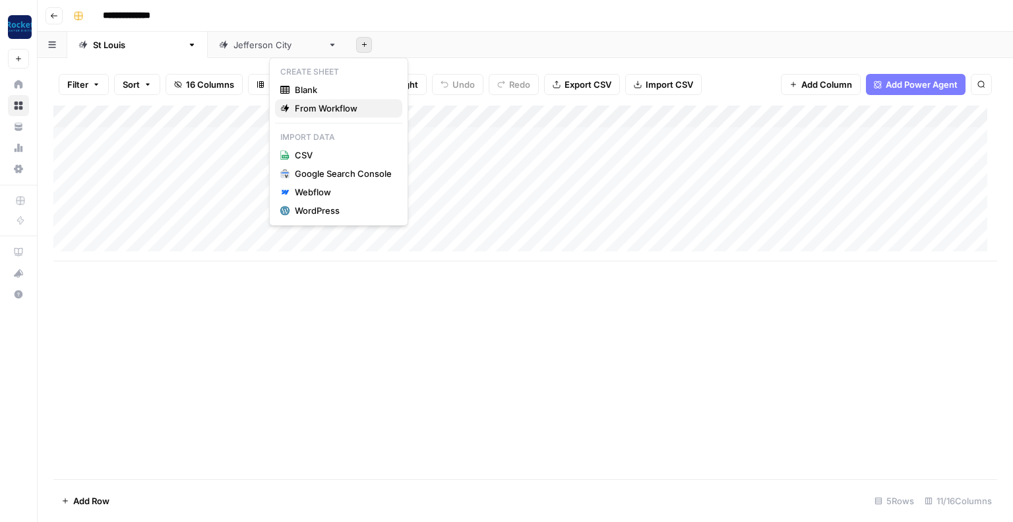
click at [311, 110] on span "From Workflow" at bounding box center [343, 108] width 97 height 13
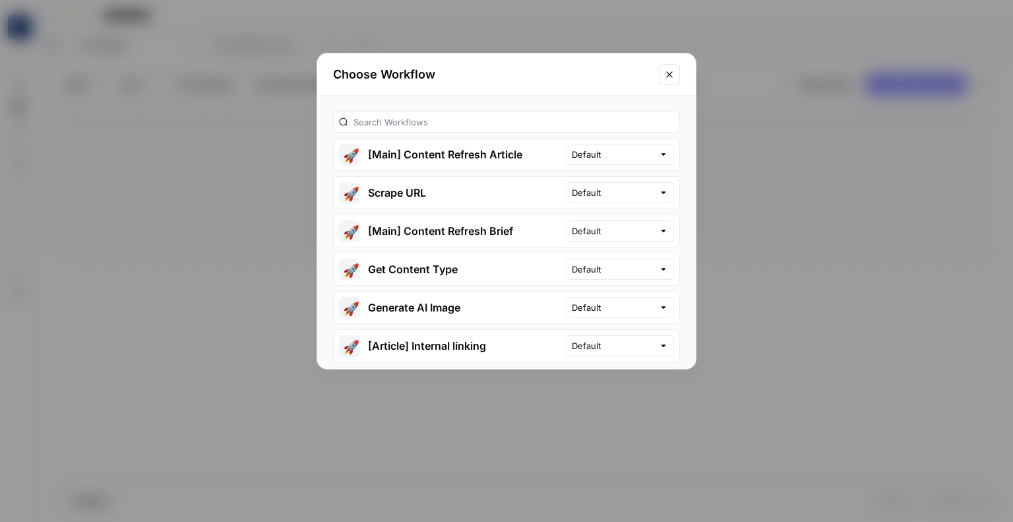
click at [665, 76] on icon "Close modal" at bounding box center [669, 74] width 11 height 11
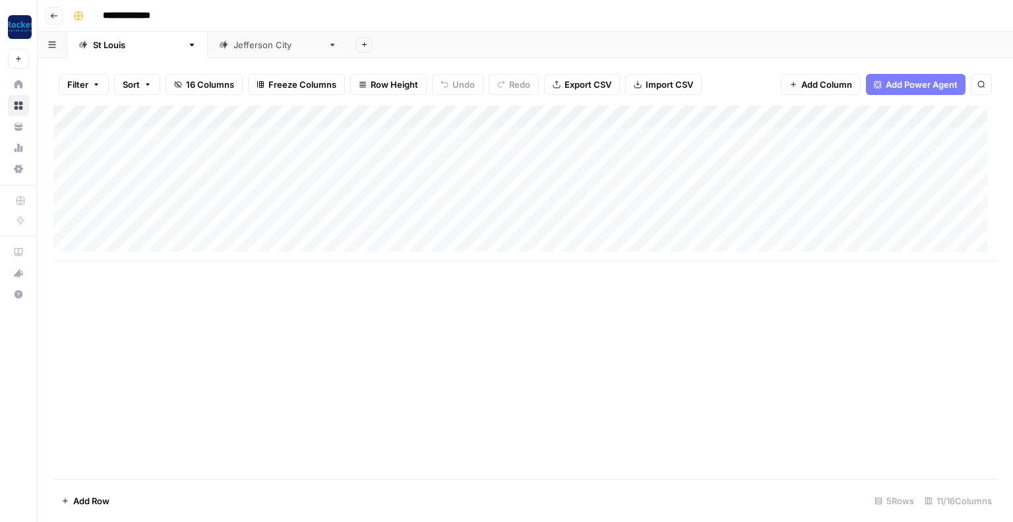
click at [348, 45] on div "Add Sheet" at bounding box center [680, 45] width 665 height 26
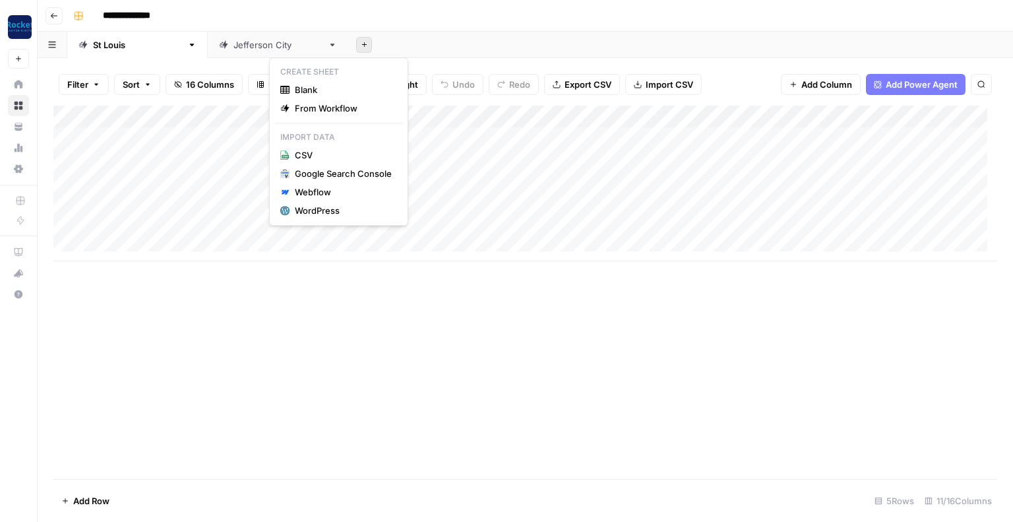
click at [361, 48] on icon "button" at bounding box center [364, 44] width 7 height 7
click at [300, 90] on span "Blank" at bounding box center [343, 89] width 97 height 13
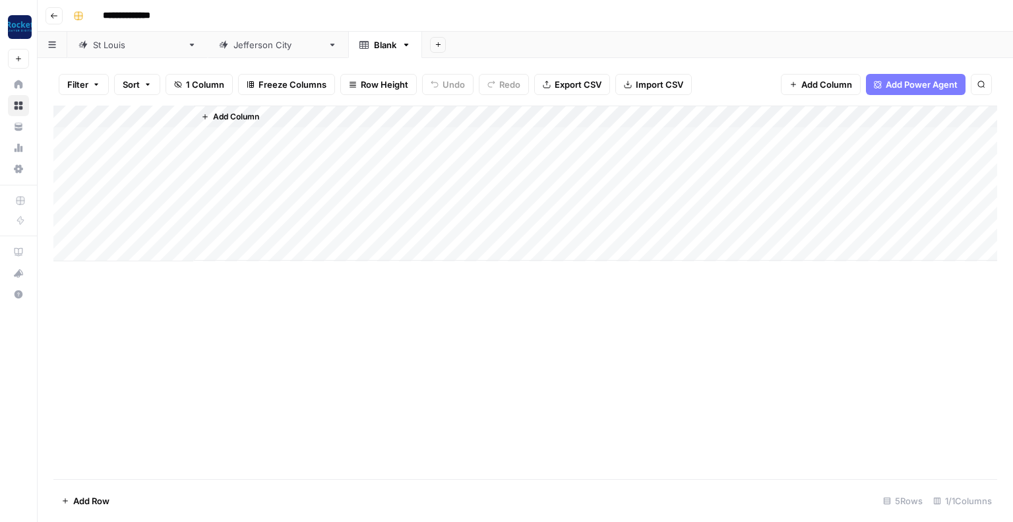
click at [234, 48] on div "[GEOGRAPHIC_DATA]" at bounding box center [278, 44] width 89 height 13
click at [374, 46] on div "Blank" at bounding box center [385, 44] width 22 height 13
drag, startPoint x: 288, startPoint y: 46, endPoint x: 379, endPoint y: 33, distance: 92.7
click at [401, 28] on header "**********" at bounding box center [526, 16] width 976 height 32
click at [402, 42] on icon "button" at bounding box center [406, 44] width 9 height 9
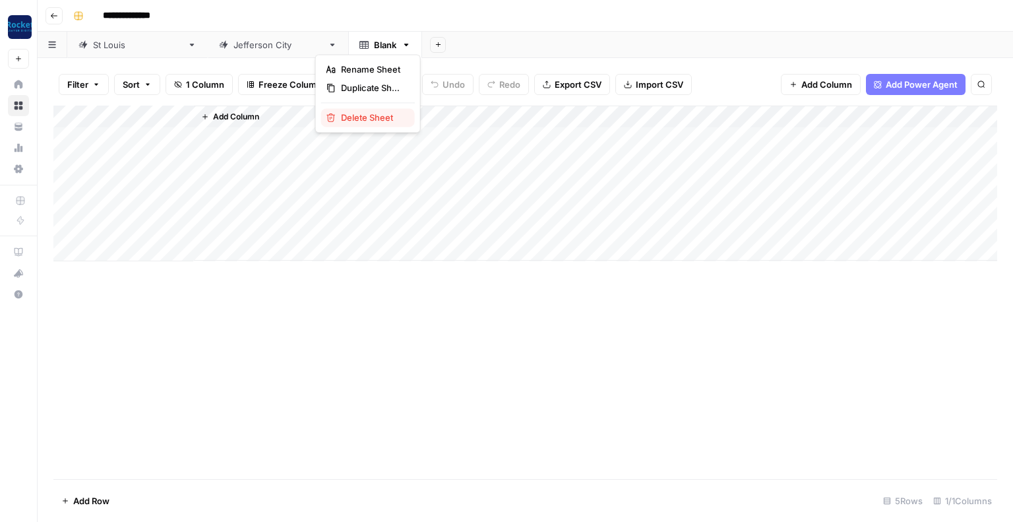
click at [358, 113] on span "Delete Sheet" at bounding box center [372, 117] width 63 height 13
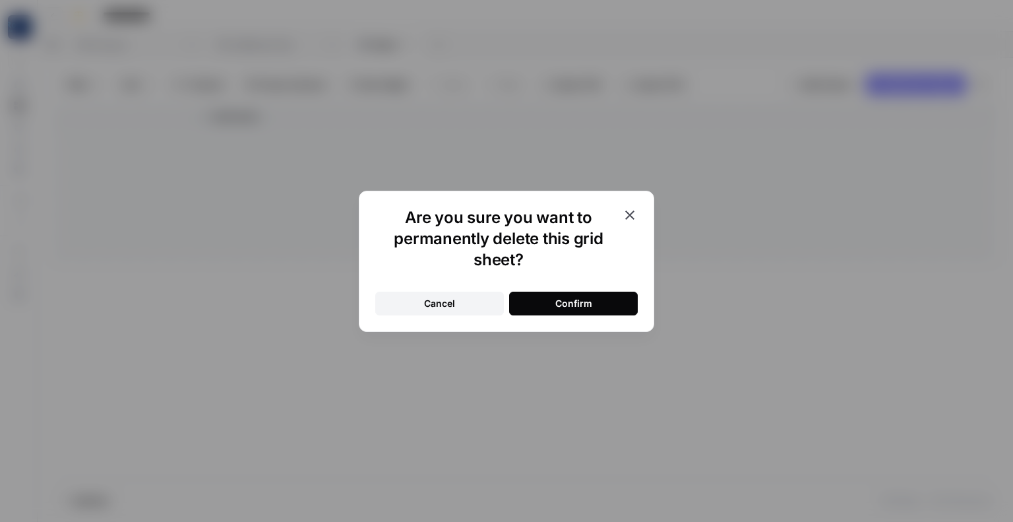
click at [550, 305] on button "Confirm" at bounding box center [573, 304] width 129 height 24
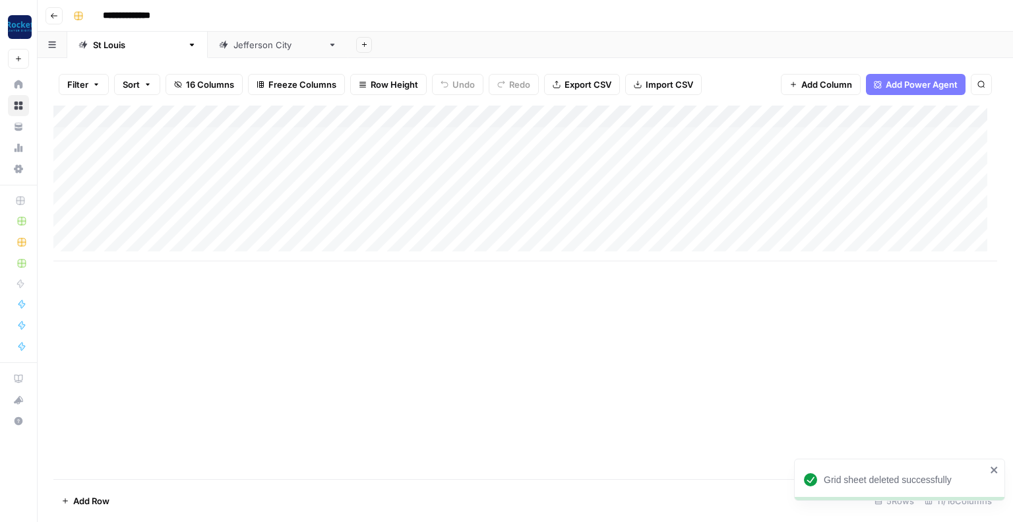
click at [328, 48] on icon at bounding box center [332, 44] width 9 height 9
click at [328, 47] on icon "button" at bounding box center [332, 44] width 9 height 9
click at [263, 13] on div "**********" at bounding box center [534, 15] width 932 height 21
click at [84, 137] on div "Add Column" at bounding box center [525, 128] width 944 height 44
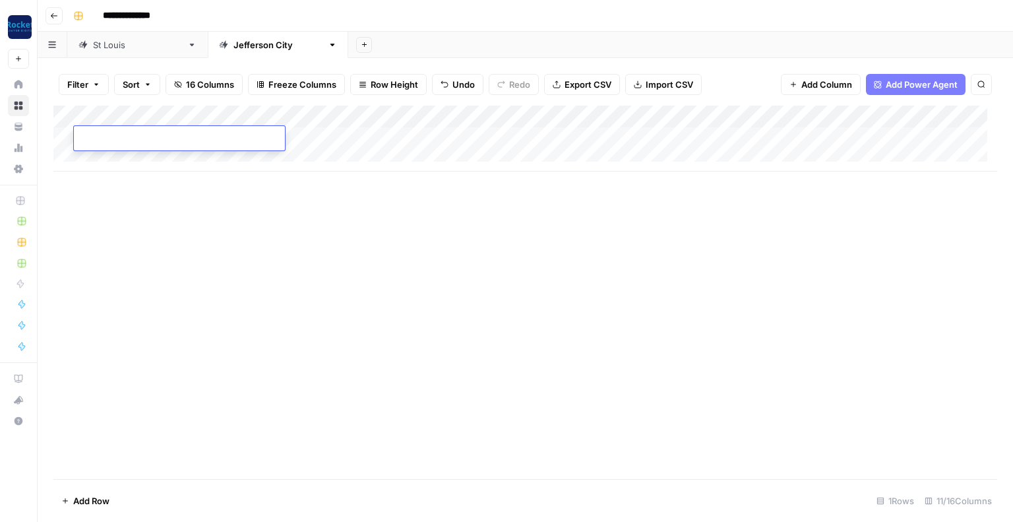
click at [94, 42] on div "[GEOGRAPHIC_DATA]" at bounding box center [137, 44] width 89 height 13
